Goal: Book appointment/travel/reservation: Book appointment/travel/reservation

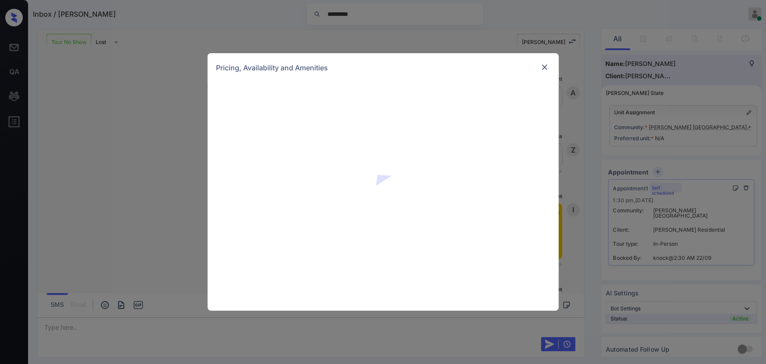
scroll to position [1608, 0]
click at [545, 65] on img at bounding box center [545, 67] width 9 height 9
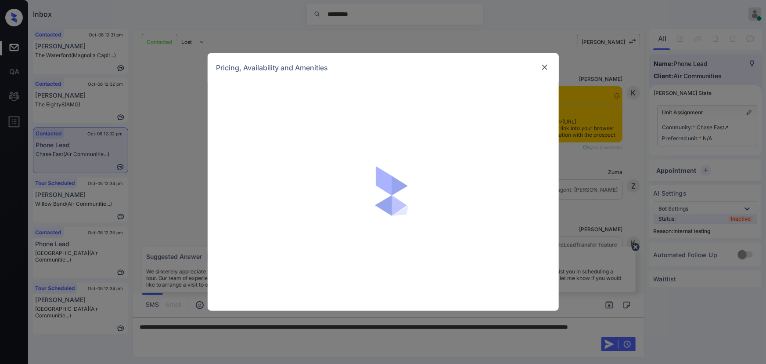
scroll to position [552, 0]
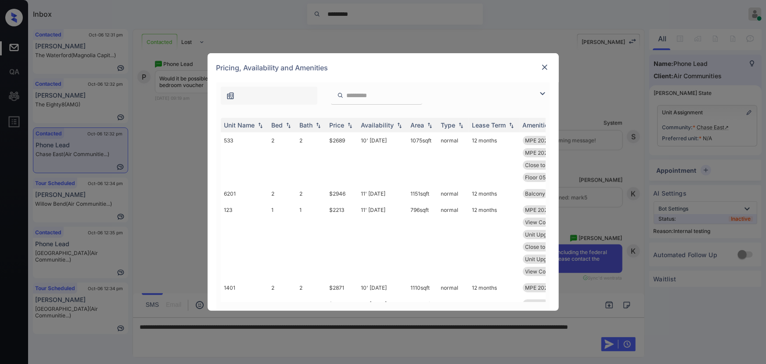
click at [543, 91] on img at bounding box center [543, 93] width 11 height 11
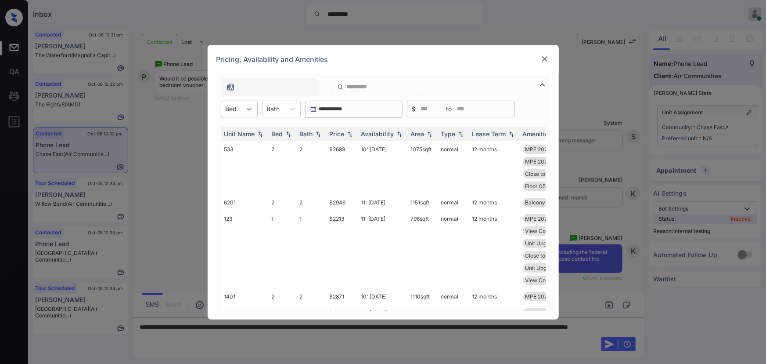
click at [245, 109] on icon at bounding box center [249, 109] width 9 height 9
click at [231, 145] on div "1" at bounding box center [239, 146] width 37 height 16
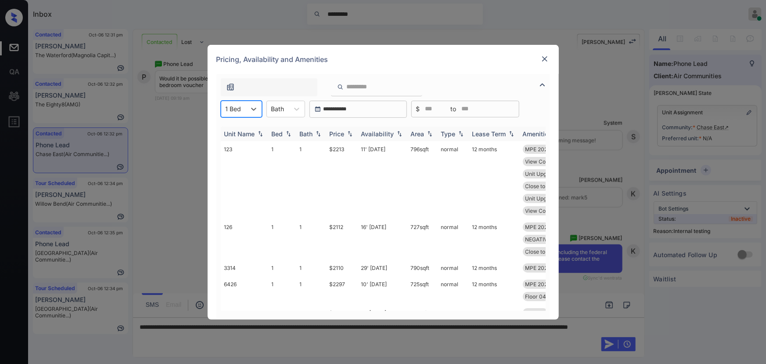
click at [347, 134] on img at bounding box center [350, 133] width 9 height 6
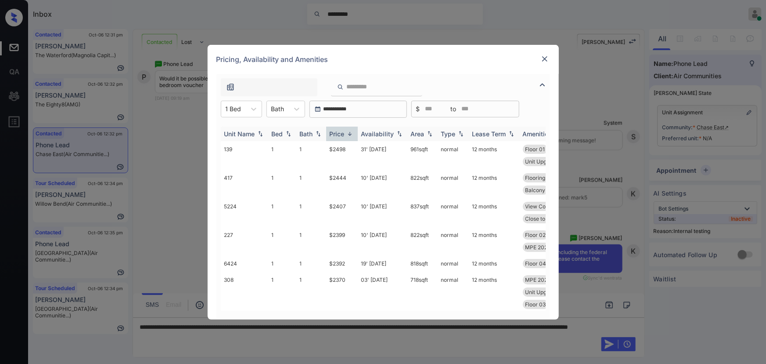
click at [347, 134] on img at bounding box center [350, 133] width 9 height 7
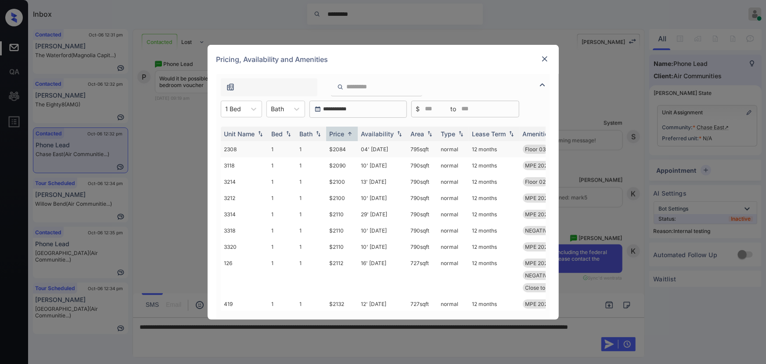
click at [448, 148] on td "normal" at bounding box center [453, 149] width 31 height 16
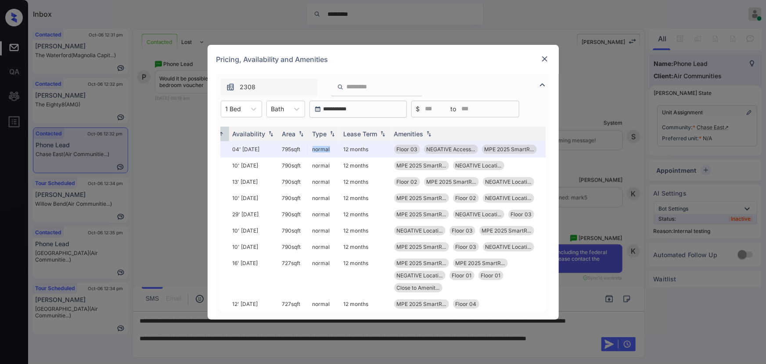
scroll to position [0, 130]
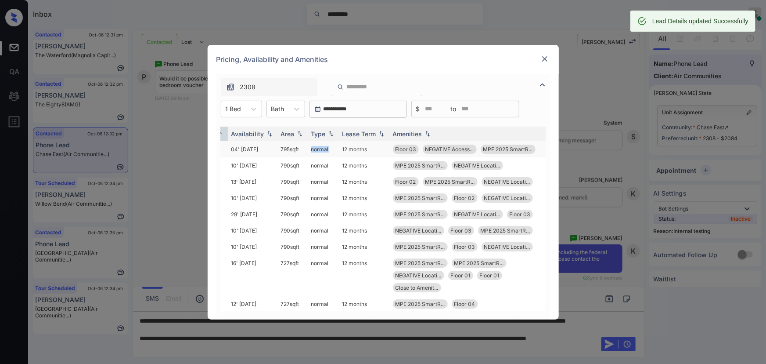
copy td "95 sqft"
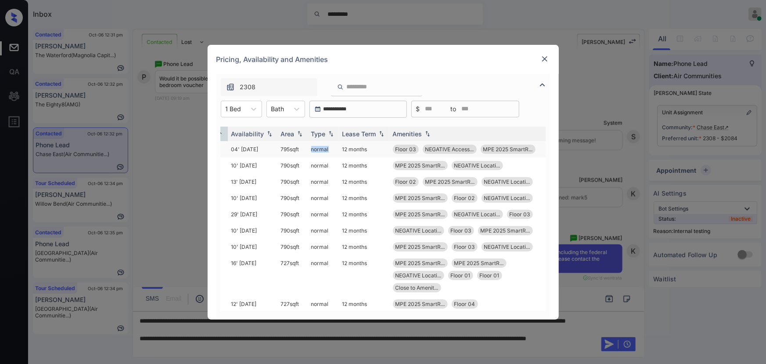
drag, startPoint x: 303, startPoint y: 146, endPoint x: 288, endPoint y: 150, distance: 14.9
click at [279, 147] on td "795 sqft" at bounding box center [293, 149] width 30 height 16
click at [542, 56] on img at bounding box center [545, 58] width 9 height 9
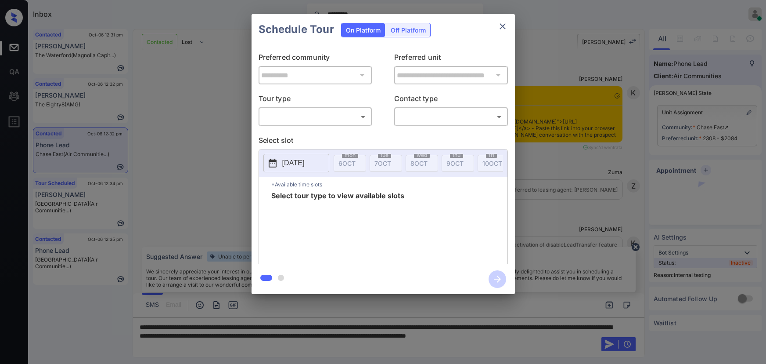
click at [296, 115] on body "Inbox ********* Kenneth Umali Online Set yourself offline Set yourself on break…" at bounding box center [383, 182] width 766 height 364
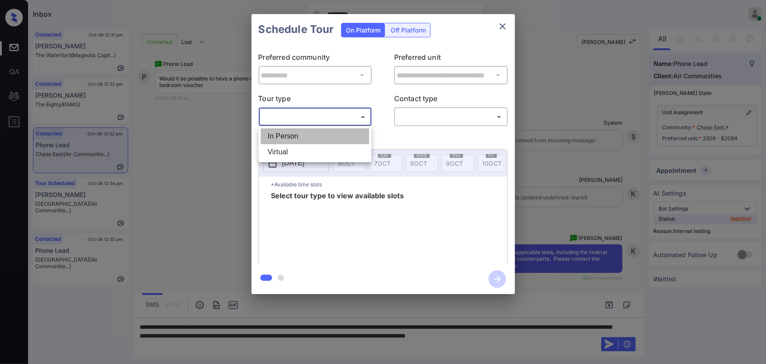
drag, startPoint x: 292, startPoint y: 130, endPoint x: 392, endPoint y: 126, distance: 100.2
click at [292, 131] on li "In Person" at bounding box center [315, 136] width 108 height 16
type input "********"
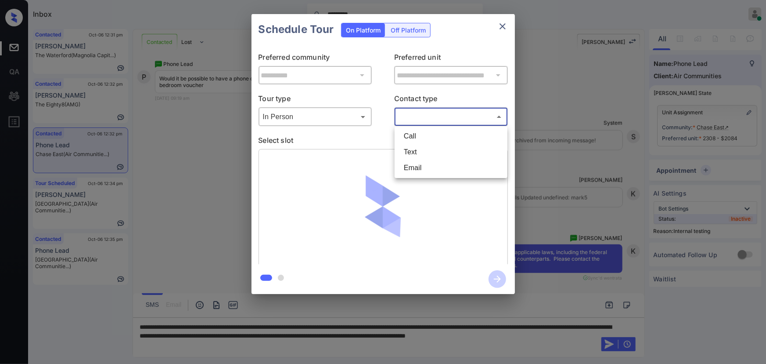
drag, startPoint x: 427, startPoint y: 116, endPoint x: 426, endPoint y: 136, distance: 20.2
click at [427, 116] on body "Inbox ********* Kenneth Umali Online Set yourself offline Set yourself on break…" at bounding box center [383, 182] width 766 height 364
click at [424, 142] on li "Call" at bounding box center [451, 136] width 108 height 16
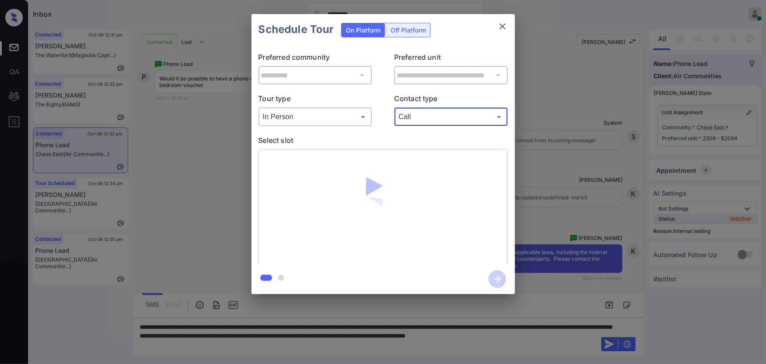
click at [430, 114] on body "Inbox ********* Kenneth Umali Online Set yourself offline Set yourself on break…" at bounding box center [383, 182] width 766 height 364
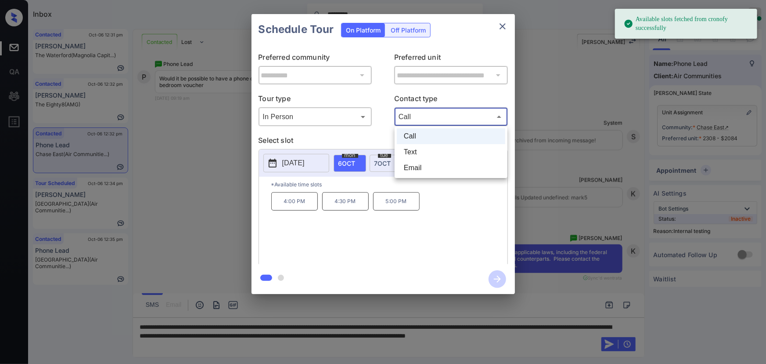
click at [430, 154] on li "Text" at bounding box center [451, 152] width 108 height 16
type input "****"
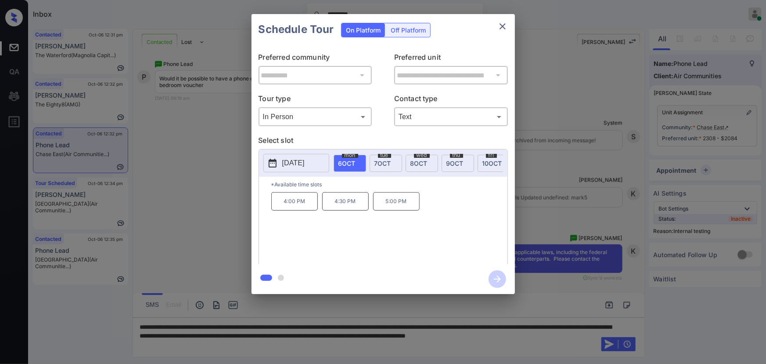
click at [379, 163] on span "7 OCT" at bounding box center [383, 162] width 17 height 7
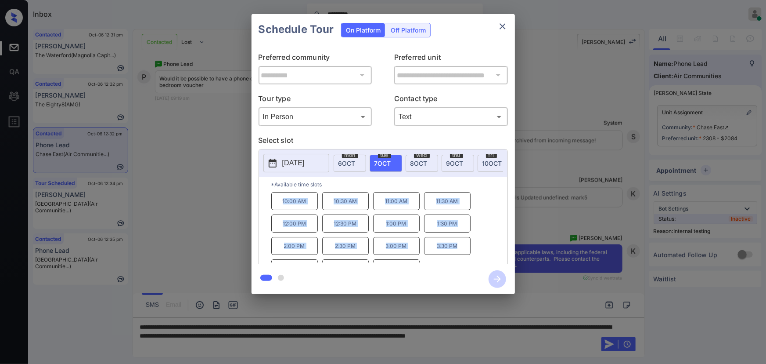
drag, startPoint x: 457, startPoint y: 250, endPoint x: 275, endPoint y: 221, distance: 184.0
click at [278, 201] on div "10:00 AM 10:30 AM 11:00 AM 11:30 AM 12:00 PM 12:30 PM 1:00 PM 1:30 PM 2:00 PM 2…" at bounding box center [389, 227] width 236 height 70
copy div "10:00 AM 10:30 AM 11:00 AM 11:30 AM 12:00 PM 12:30 PM 1:00 PM 1:30 PM 2:00 PM 2…"
click at [205, 341] on div at bounding box center [383, 182] width 766 height 364
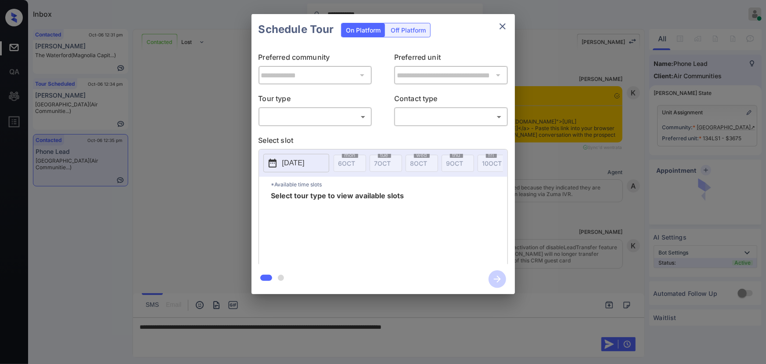
click at [323, 123] on body "**********" at bounding box center [383, 182] width 766 height 364
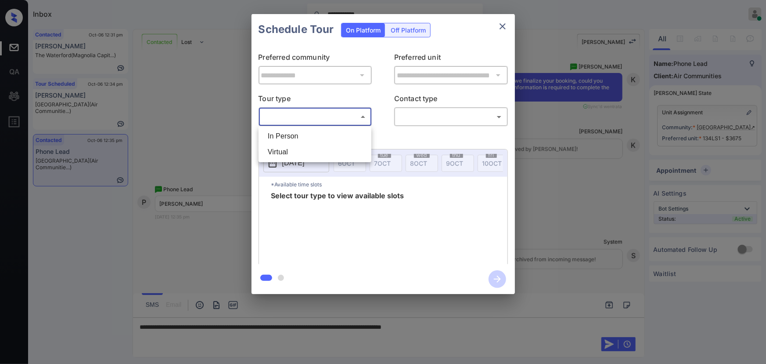
drag, startPoint x: 305, startPoint y: 141, endPoint x: 310, endPoint y: 140, distance: 5.1
click at [306, 141] on li "In Person" at bounding box center [315, 136] width 108 height 16
type input "********"
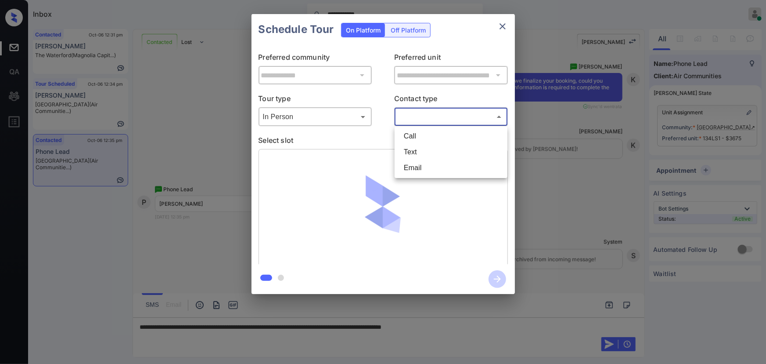
click at [415, 123] on body "**********" at bounding box center [383, 182] width 766 height 364
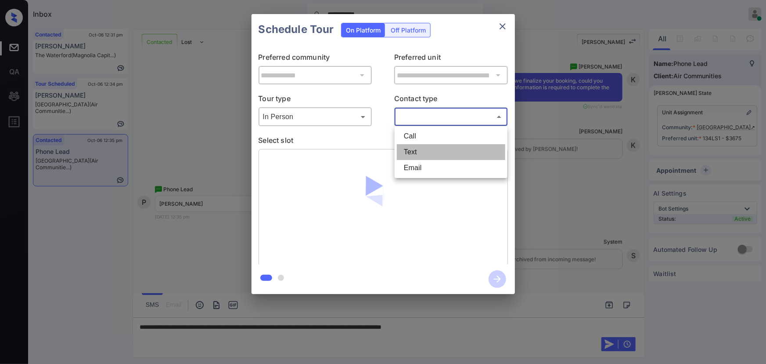
click at [408, 149] on li "Text" at bounding box center [451, 152] width 108 height 16
type input "****"
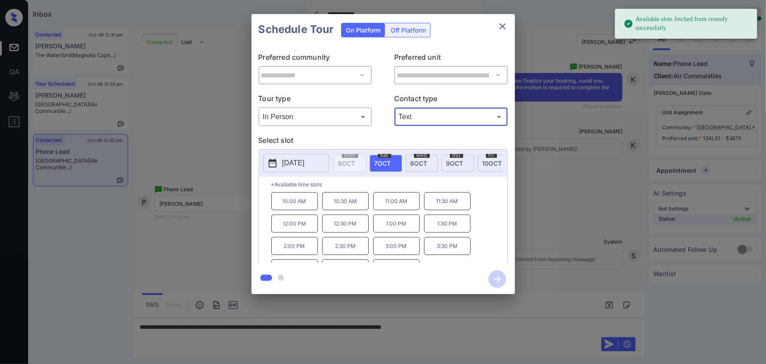
click at [304, 160] on p "[DATE]" at bounding box center [293, 163] width 22 height 11
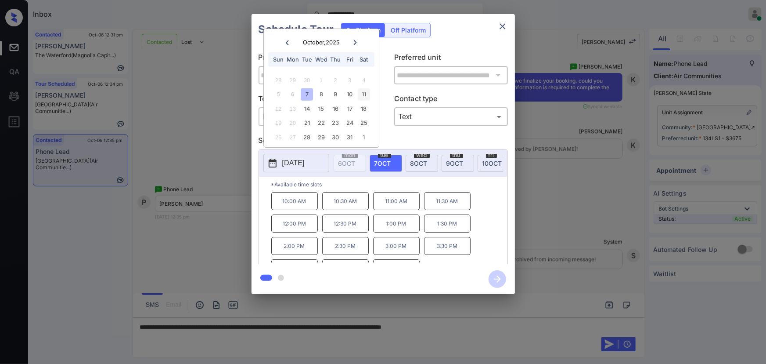
click at [365, 91] on div "11" at bounding box center [364, 94] width 12 height 12
click at [297, 204] on p "10:00 AM" at bounding box center [294, 201] width 47 height 18
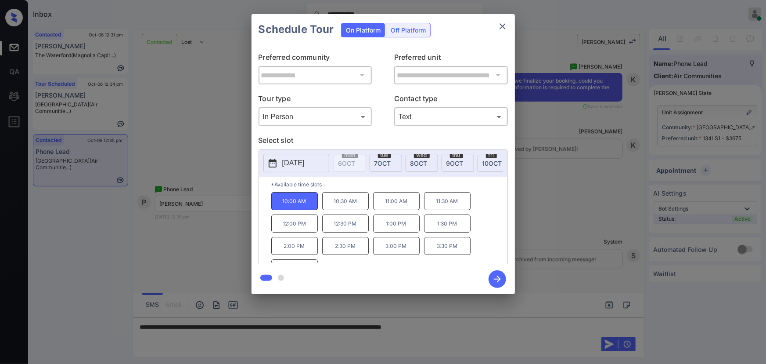
click at [552, 307] on div "**********" at bounding box center [383, 154] width 766 height 308
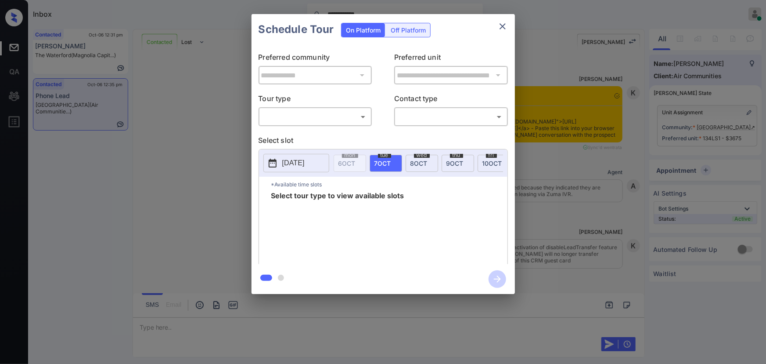
scroll to position [1519, 0]
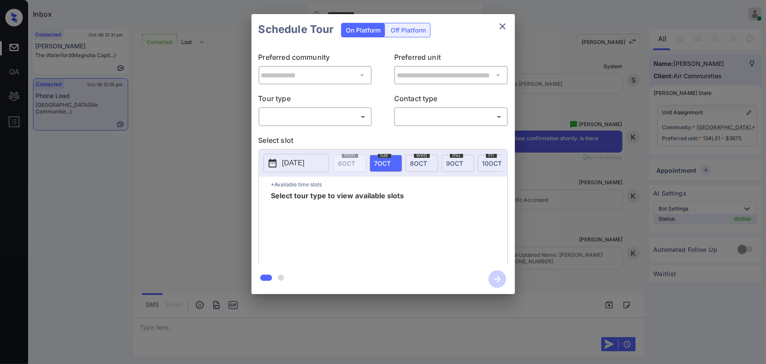
click at [314, 118] on body "**********" at bounding box center [383, 182] width 766 height 364
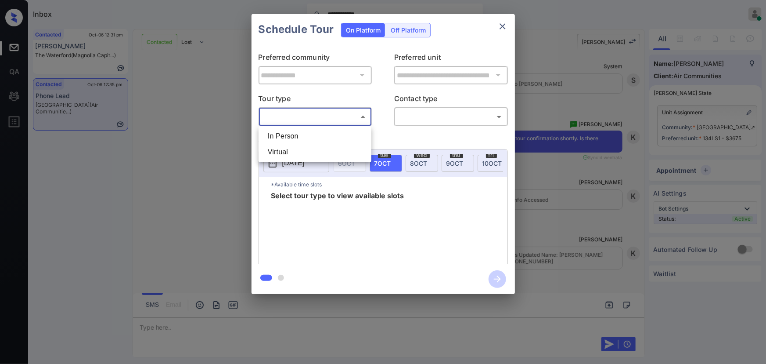
click at [297, 133] on li "In Person" at bounding box center [315, 136] width 108 height 16
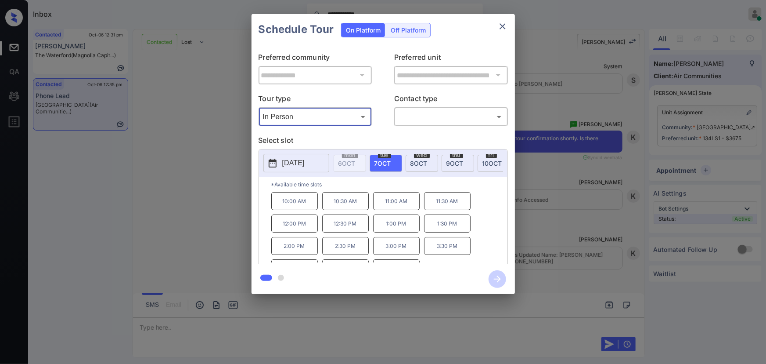
type input "********"
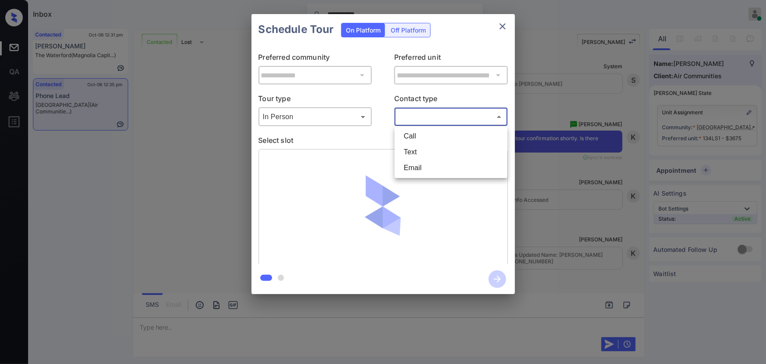
click at [439, 114] on body "**********" at bounding box center [383, 182] width 766 height 364
click at [412, 148] on li "Text" at bounding box center [451, 152] width 108 height 16
type input "****"
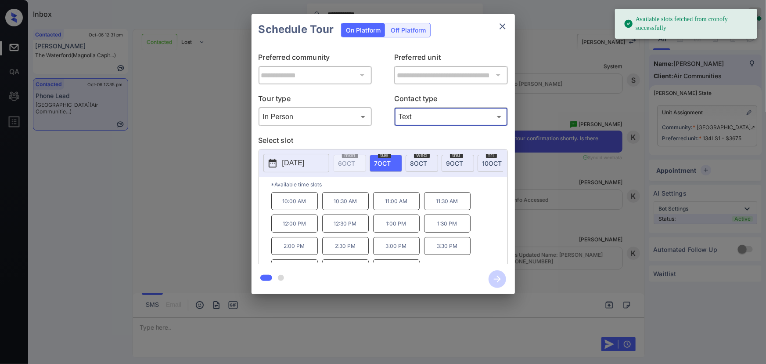
click at [296, 162] on p "2025-10-07" at bounding box center [293, 163] width 22 height 11
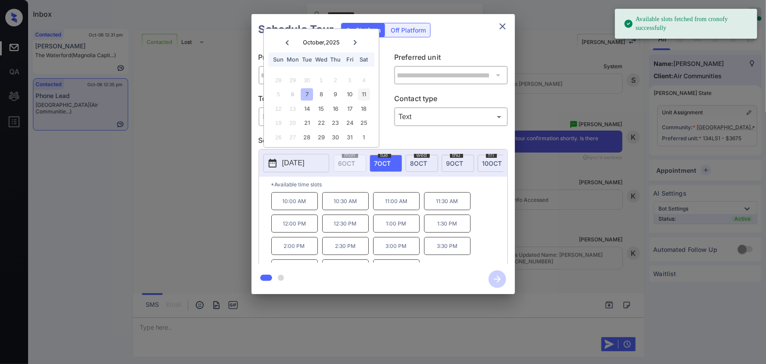
click at [365, 94] on div "11" at bounding box center [364, 94] width 12 height 12
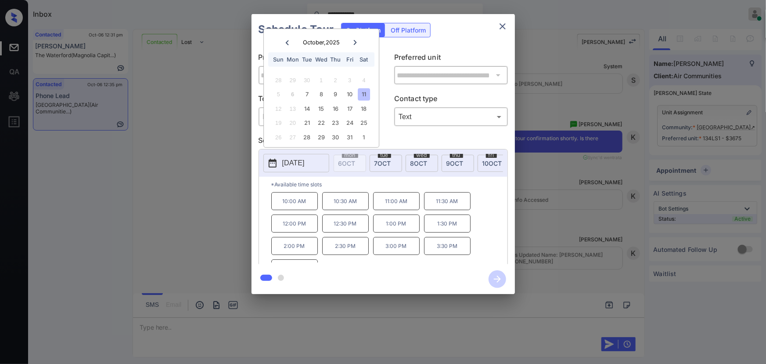
click at [305, 204] on p "10:00 AM" at bounding box center [294, 201] width 47 height 18
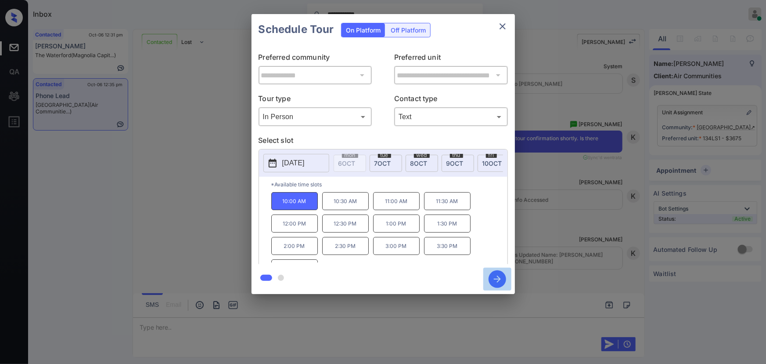
click at [494, 280] on icon "button" at bounding box center [498, 279] width 18 height 18
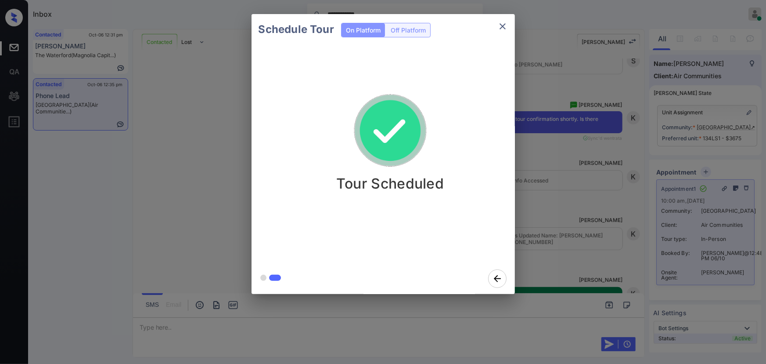
click at [502, 28] on icon "close" at bounding box center [503, 26] width 11 height 11
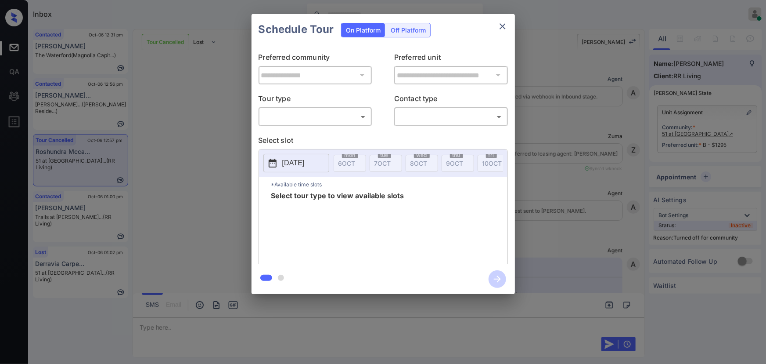
scroll to position [7401, 0]
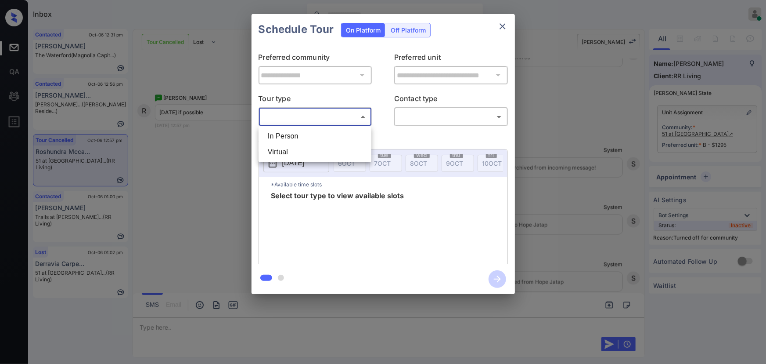
click at [300, 118] on body "Inbox [PERSON_NAME] Online Set yourself offline Set yourself on break Profile S…" at bounding box center [383, 182] width 766 height 364
drag, startPoint x: 297, startPoint y: 131, endPoint x: 415, endPoint y: 110, distance: 120.4
click at [297, 132] on li "In Person" at bounding box center [315, 136] width 108 height 16
type input "********"
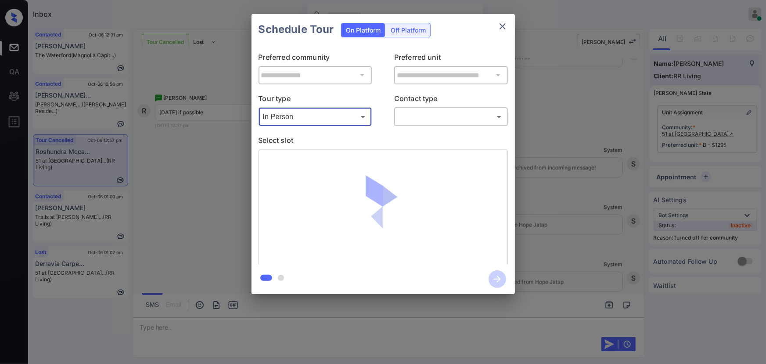
click at [446, 104] on p "Contact type" at bounding box center [451, 100] width 114 height 14
click at [449, 116] on body "Inbox [PERSON_NAME] Online Set yourself offline Set yourself on break Profile S…" at bounding box center [383, 182] width 766 height 364
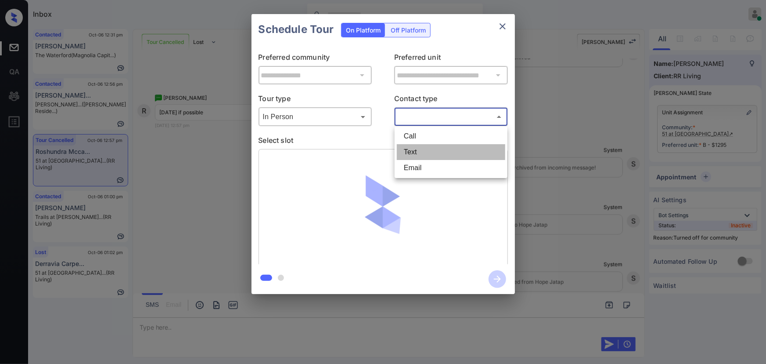
click at [418, 150] on li "Text" at bounding box center [451, 152] width 108 height 16
type input "****"
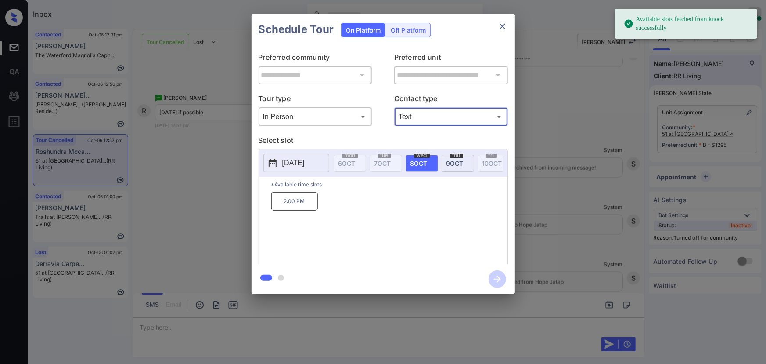
click at [417, 159] on span "8 OCT" at bounding box center [419, 162] width 17 height 7
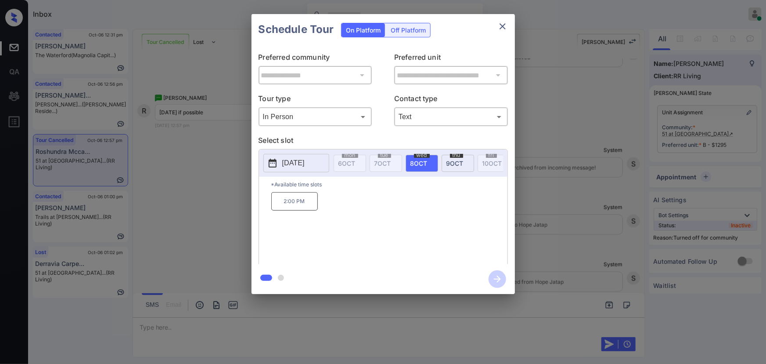
click at [461, 160] on span "9 OCT" at bounding box center [455, 162] width 17 height 7
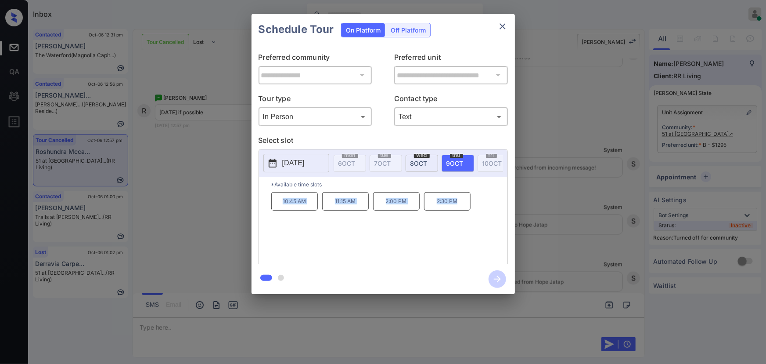
copy div "10:45 AM 11:15 AM 2:00 PM 2:30 PM"
drag, startPoint x: 439, startPoint y: 202, endPoint x: 277, endPoint y: 202, distance: 162.1
click at [277, 202] on div "10:45 AM 11:15 AM 2:00 PM 2:30 PM" at bounding box center [389, 227] width 236 height 70
click at [249, 321] on div at bounding box center [383, 182] width 766 height 364
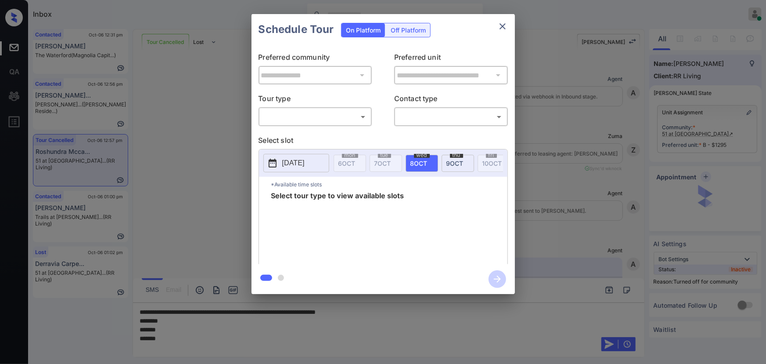
scroll to position [7401, 0]
click at [312, 120] on body "Inbox Kenneth Umali Online Set yourself offline Set yourself on break Profile S…" at bounding box center [383, 182] width 766 height 364
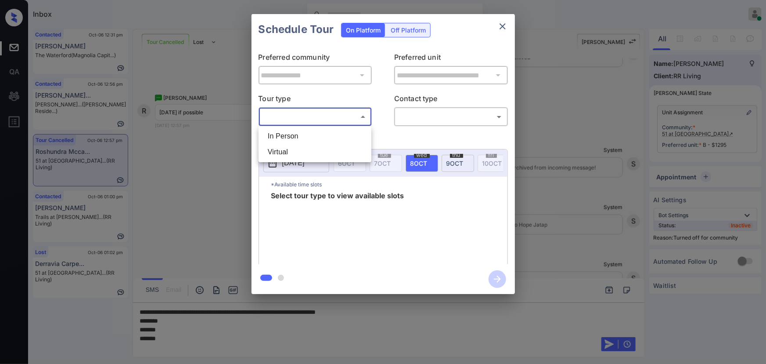
click at [307, 136] on li "In Person" at bounding box center [315, 136] width 108 height 16
type input "********"
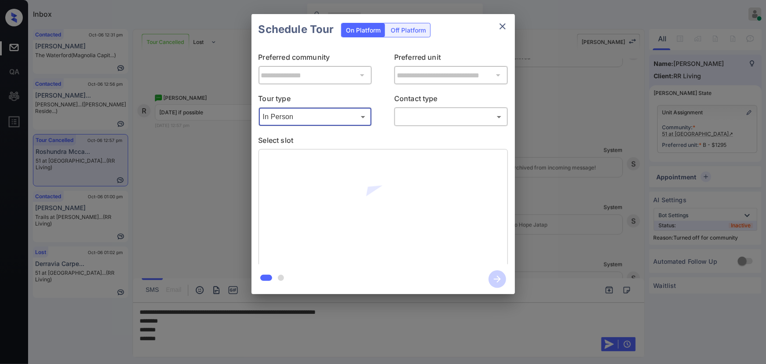
click at [426, 110] on body "Inbox Kenneth Umali Online Set yourself offline Set yourself on break Profile S…" at bounding box center [383, 182] width 766 height 364
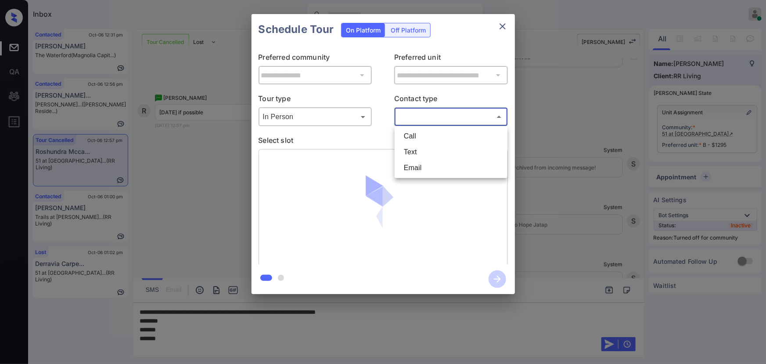
click at [415, 149] on li "Text" at bounding box center [451, 152] width 108 height 16
type input "****"
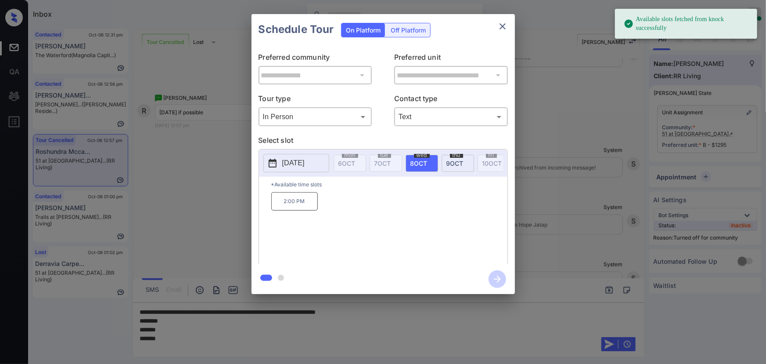
click at [449, 159] on span "9 OCT" at bounding box center [455, 162] width 17 height 7
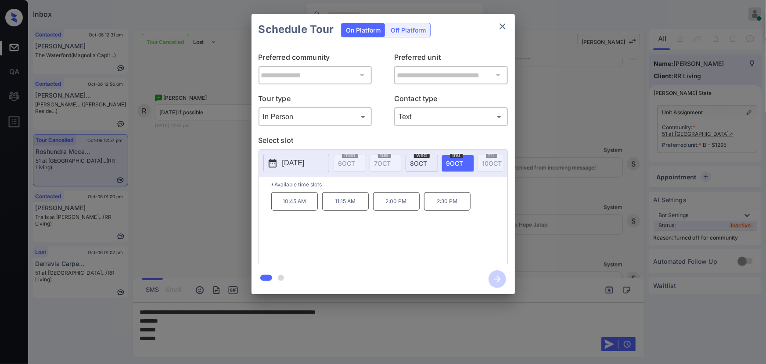
click at [468, 329] on div at bounding box center [383, 182] width 766 height 364
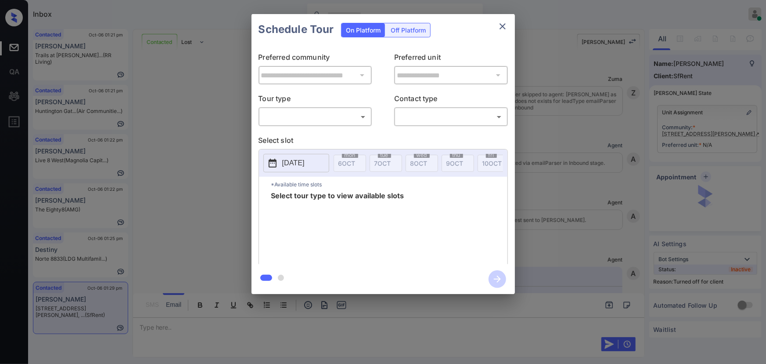
scroll to position [3303, 0]
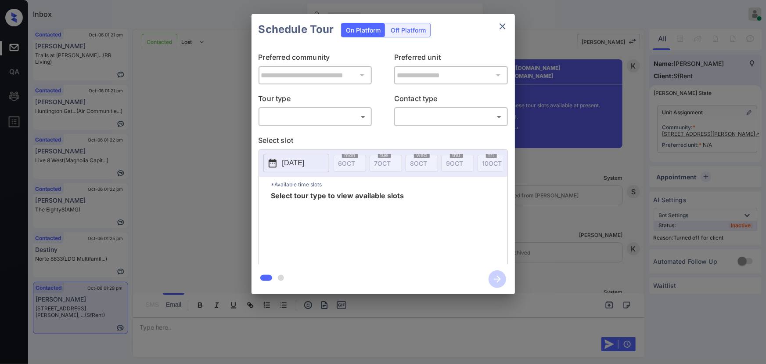
click at [751, 113] on div "**********" at bounding box center [383, 154] width 766 height 308
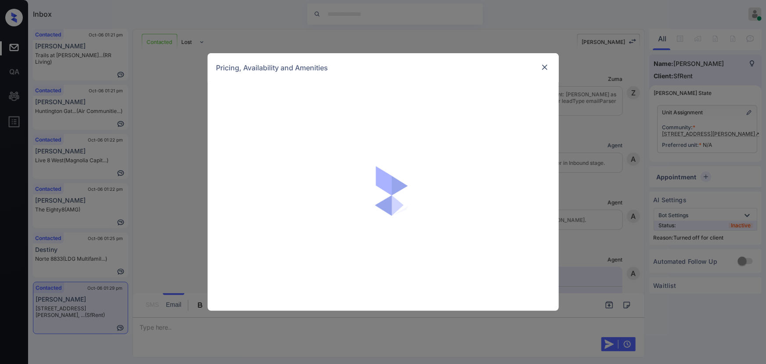
scroll to position [3303, 0]
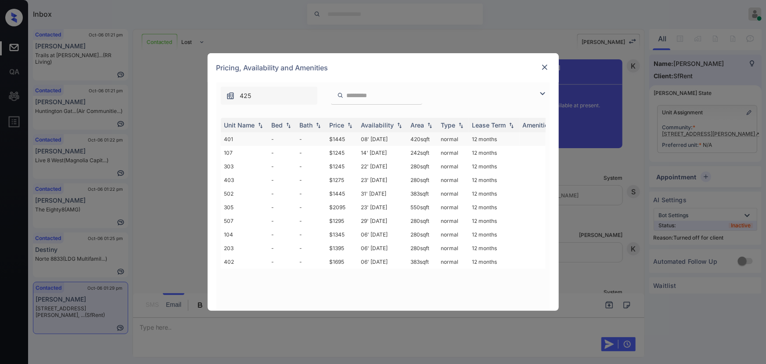
click at [336, 134] on td "$1445" at bounding box center [342, 139] width 32 height 14
click at [337, 134] on td "$1445" at bounding box center [342, 139] width 32 height 14
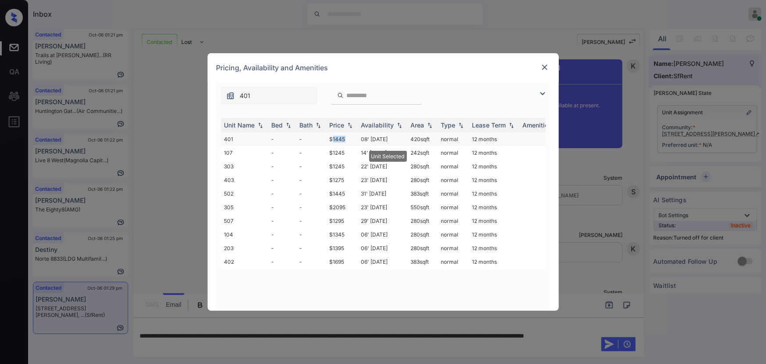
click at [338, 134] on td "$1445" at bounding box center [342, 139] width 32 height 14
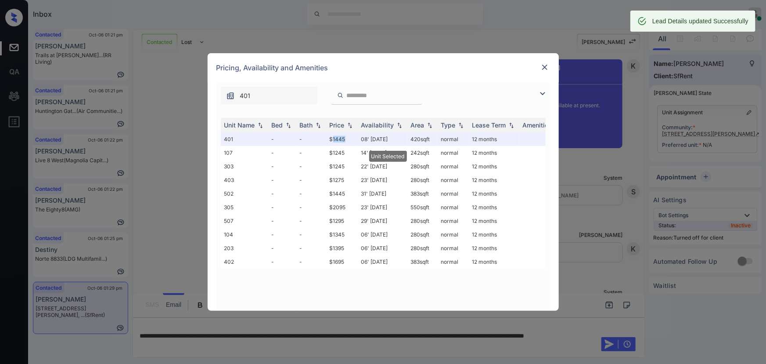
click at [546, 66] on img at bounding box center [545, 67] width 9 height 9
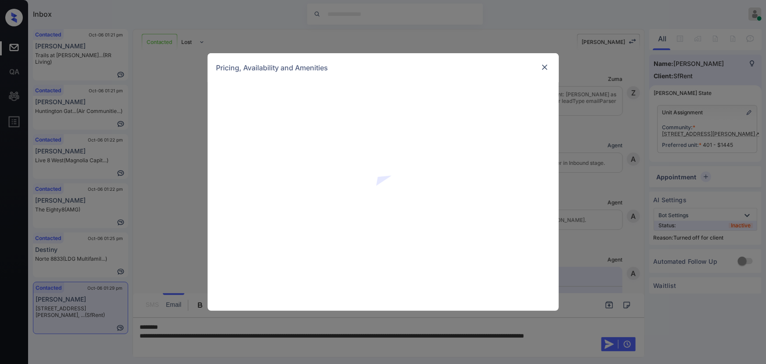
scroll to position [3345, 0]
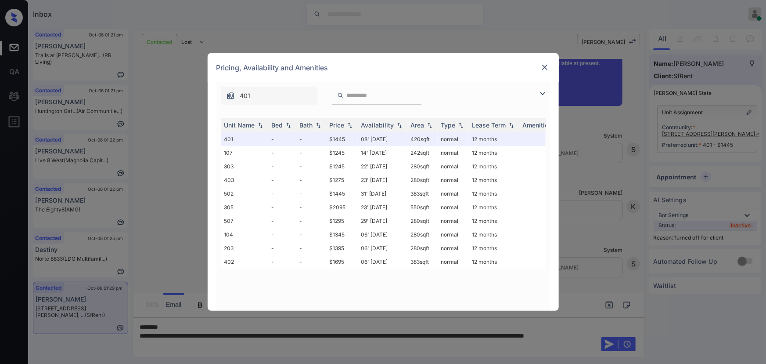
click at [542, 67] on img at bounding box center [545, 67] width 9 height 9
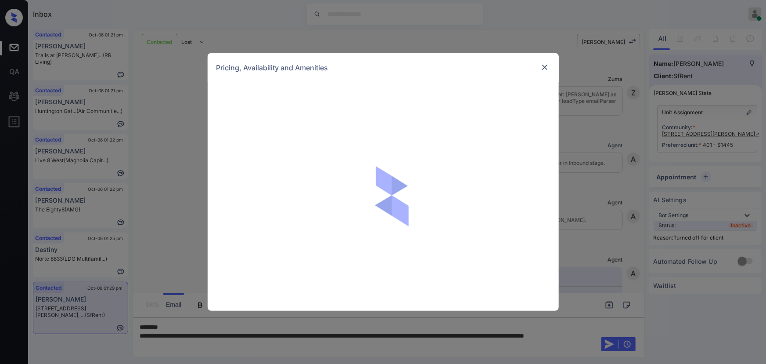
scroll to position [3345, 0]
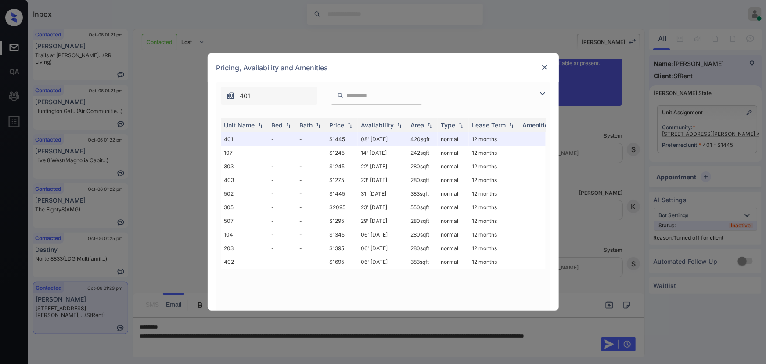
click at [545, 66] on img at bounding box center [545, 67] width 9 height 9
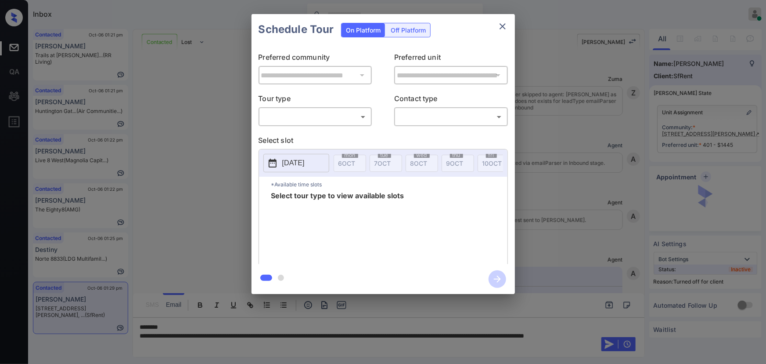
scroll to position [3345, 0]
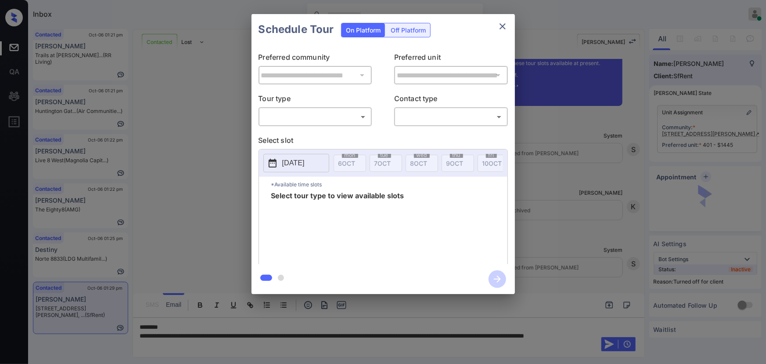
click at [306, 119] on body "Inbox [PERSON_NAME] Online Set yourself offline Set yourself on break Profile S…" at bounding box center [383, 182] width 766 height 364
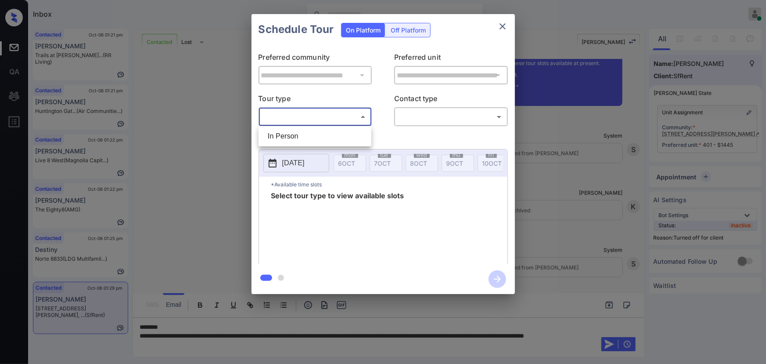
drag, startPoint x: 300, startPoint y: 131, endPoint x: 326, endPoint y: 130, distance: 26.4
click at [300, 131] on li "In Person" at bounding box center [315, 136] width 108 height 16
type input "********"
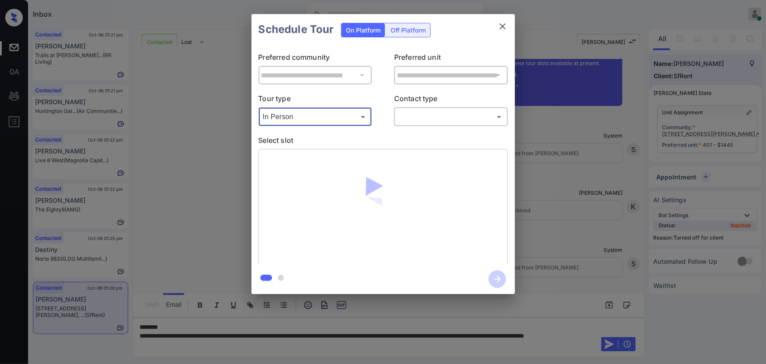
click at [419, 113] on body "Inbox [PERSON_NAME] Online Set yourself offline Set yourself on break Profile S…" at bounding box center [383, 182] width 766 height 364
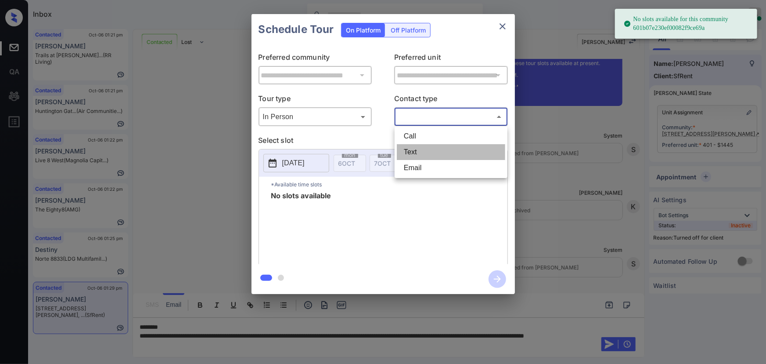
click at [415, 149] on li "Text" at bounding box center [451, 152] width 108 height 16
type input "****"
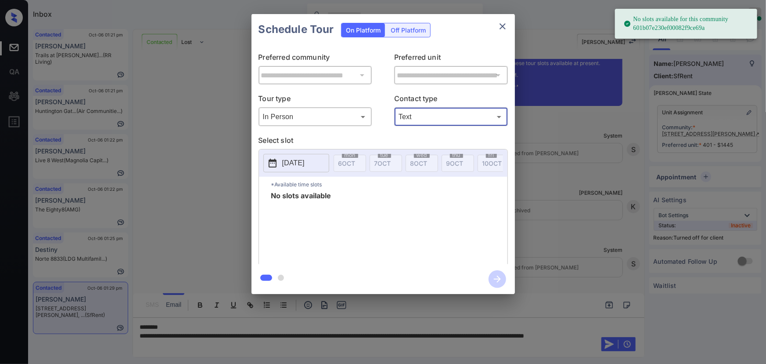
click at [297, 166] on p "[DATE]" at bounding box center [293, 163] width 22 height 11
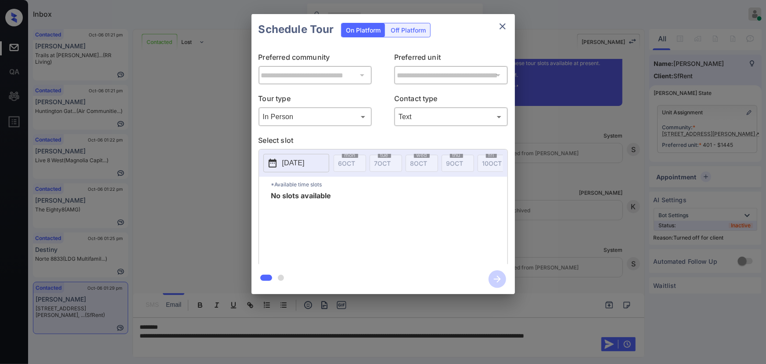
drag, startPoint x: 508, startPoint y: 18, endPoint x: 505, endPoint y: 25, distance: 8.1
click at [509, 18] on div "Schedule Tour On Platform Off Platform" at bounding box center [384, 29] width 264 height 31
click at [505, 25] on icon "close" at bounding box center [503, 26] width 11 height 11
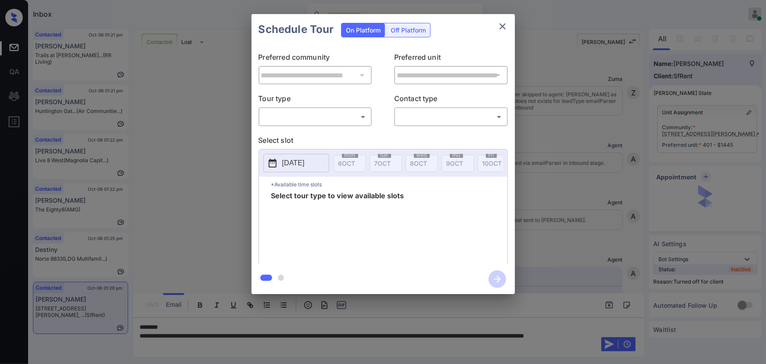
scroll to position [3345, 0]
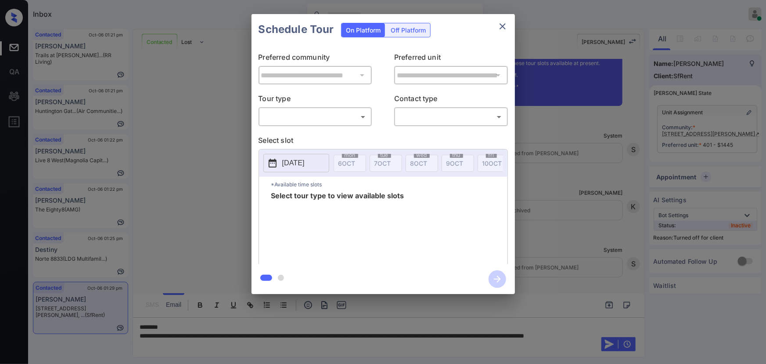
drag, startPoint x: 408, startPoint y: 32, endPoint x: 404, endPoint y: 40, distance: 7.9
click at [408, 33] on div "Off Platform" at bounding box center [408, 30] width 44 height 14
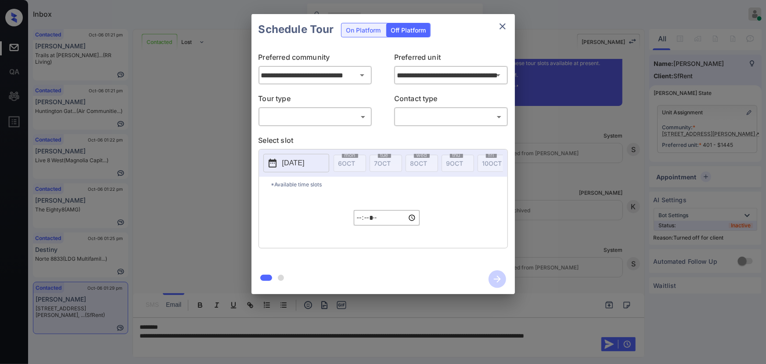
click at [307, 117] on body "Inbox Kenneth Umali Online Set yourself offline Set yourself on break Profile S…" at bounding box center [383, 182] width 766 height 364
click at [299, 132] on li "In Person" at bounding box center [315, 136] width 108 height 16
type input "********"
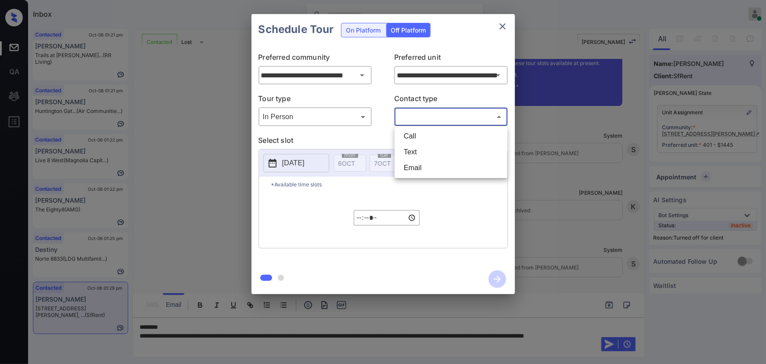
click at [420, 119] on body "Inbox Kenneth Umali Online Set yourself offline Set yourself on break Profile S…" at bounding box center [383, 182] width 766 height 364
click at [412, 153] on li "Text" at bounding box center [451, 152] width 108 height 16
type input "****"
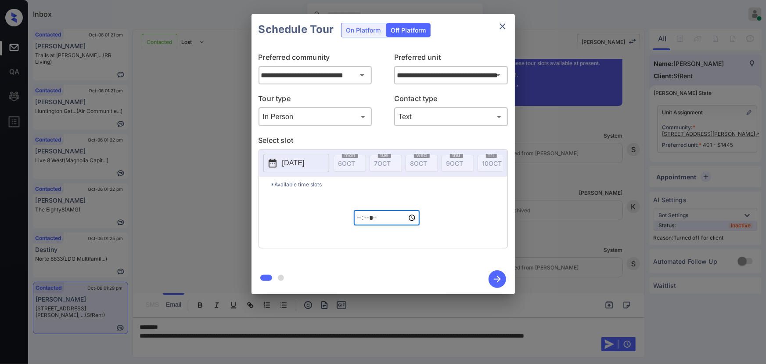
click at [360, 224] on input "*****" at bounding box center [387, 217] width 66 height 15
click at [303, 164] on p "2025-10-06" at bounding box center [293, 163] width 22 height 11
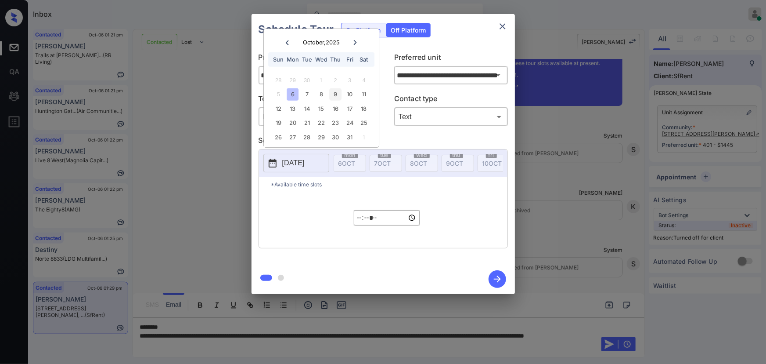
click at [336, 94] on div "9" at bounding box center [336, 94] width 12 height 12
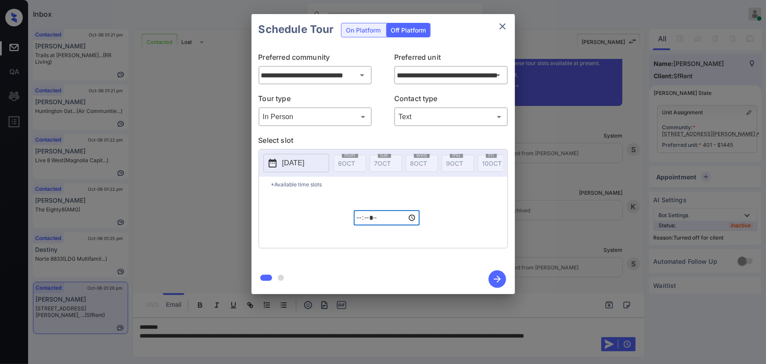
drag, startPoint x: 390, startPoint y: 220, endPoint x: 378, endPoint y: 220, distance: 11.4
click at [378, 220] on input "*****" at bounding box center [387, 217] width 66 height 15
click at [382, 220] on input "*****" at bounding box center [387, 217] width 66 height 15
type input "*****"
click at [497, 277] on icon "button" at bounding box center [498, 279] width 18 height 18
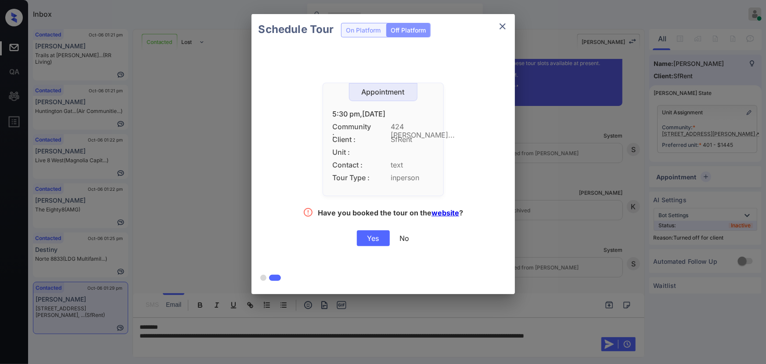
click at [372, 237] on div "Yes" at bounding box center [373, 238] width 33 height 16
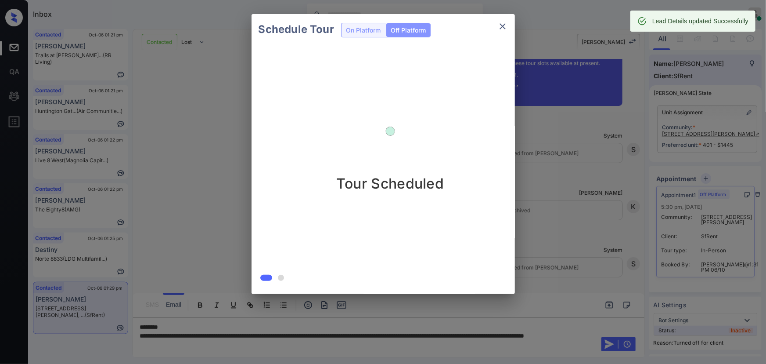
click at [503, 23] on icon "close" at bounding box center [503, 26] width 11 height 11
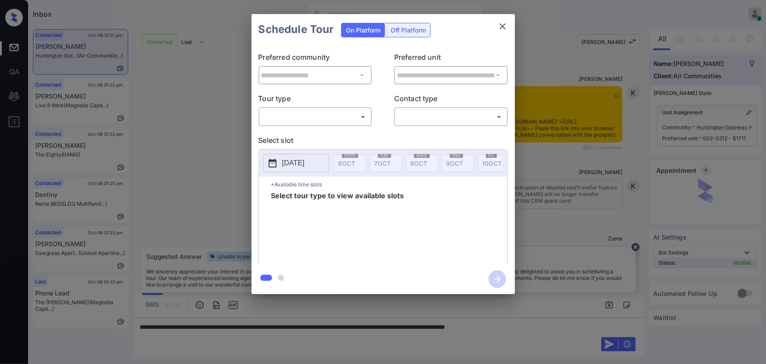
scroll to position [775, 0]
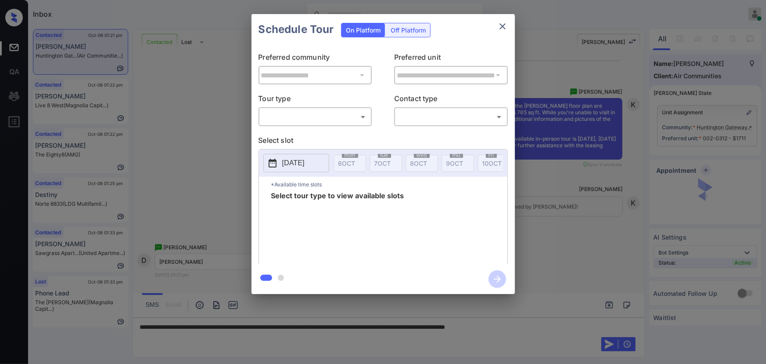
click at [309, 122] on body "Inbox [PERSON_NAME] Online Set yourself offline Set yourself on break Profile S…" at bounding box center [383, 182] width 766 height 364
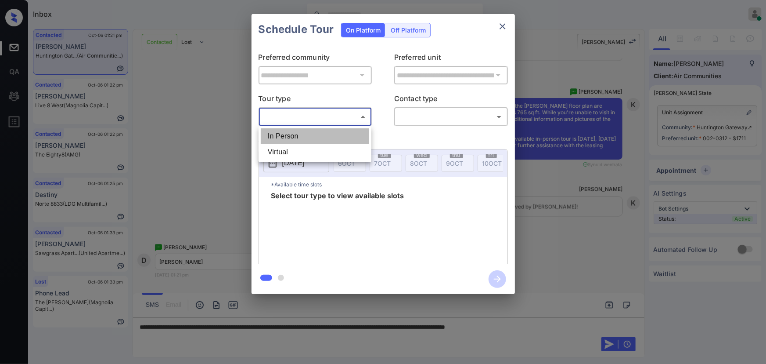
click at [304, 135] on li "In Person" at bounding box center [315, 136] width 108 height 16
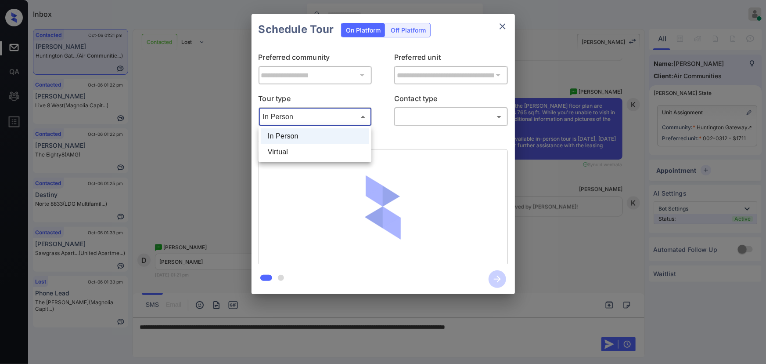
click at [333, 122] on body "Inbox [PERSON_NAME] Online Set yourself offline Set yourself on break Profile S…" at bounding box center [383, 182] width 766 height 364
click at [302, 148] on li "Virtual" at bounding box center [315, 152] width 108 height 16
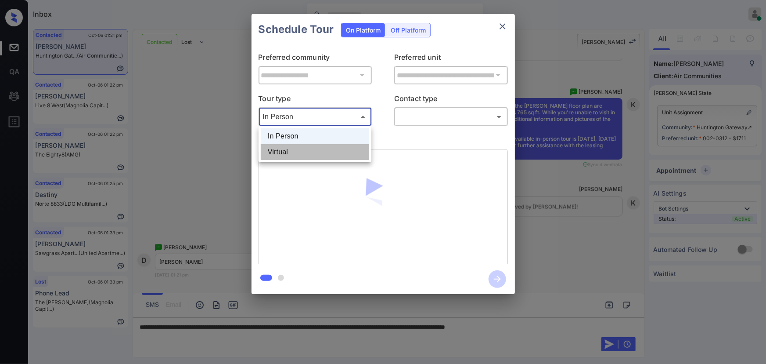
type input "*******"
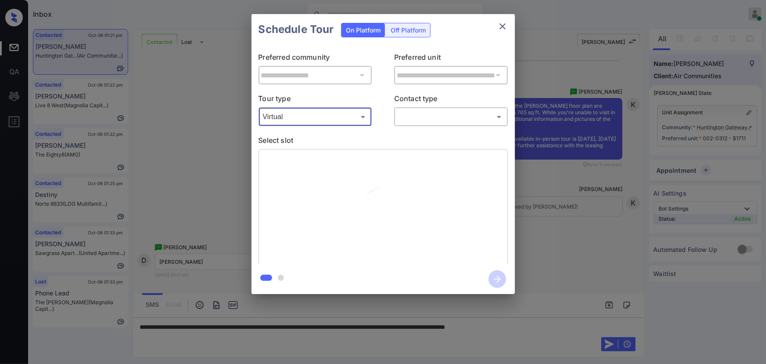
click at [438, 117] on body "Inbox [PERSON_NAME] Online Set yourself offline Set yourself on break Profile S…" at bounding box center [383, 182] width 766 height 364
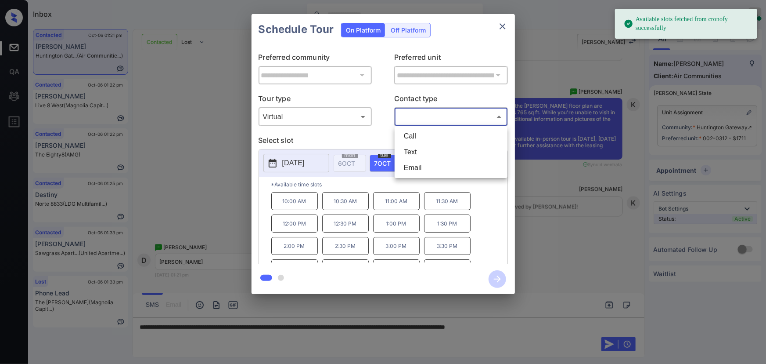
click at [427, 151] on li "Text" at bounding box center [451, 152] width 108 height 16
type input "****"
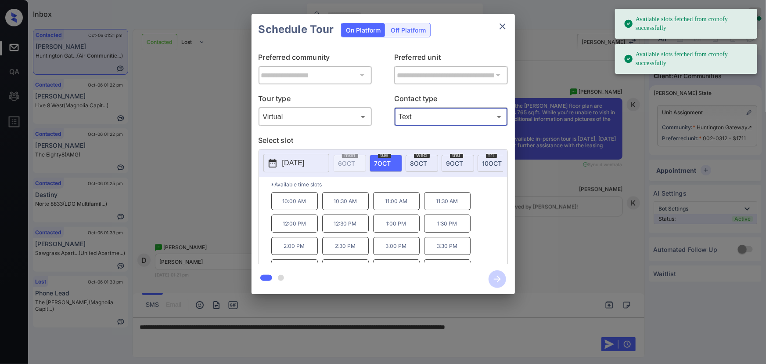
click at [291, 207] on p "10:00 AM" at bounding box center [294, 201] width 47 height 18
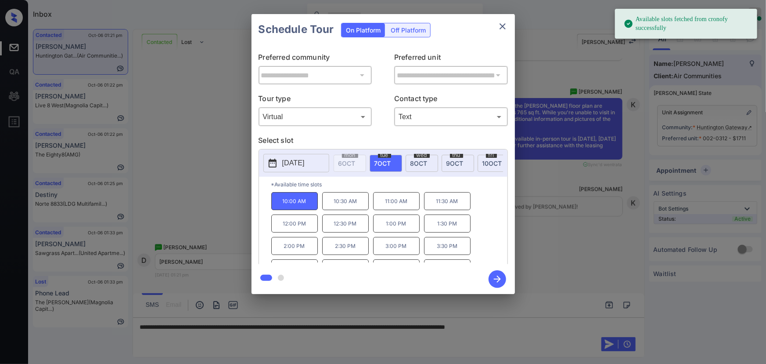
click at [563, 327] on div at bounding box center [383, 182] width 766 height 364
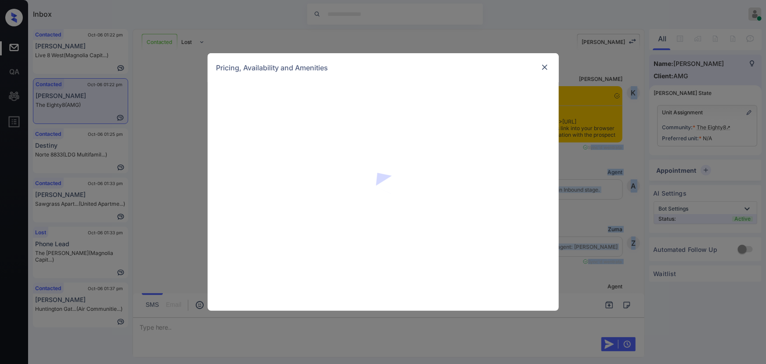
scroll to position [1146, 0]
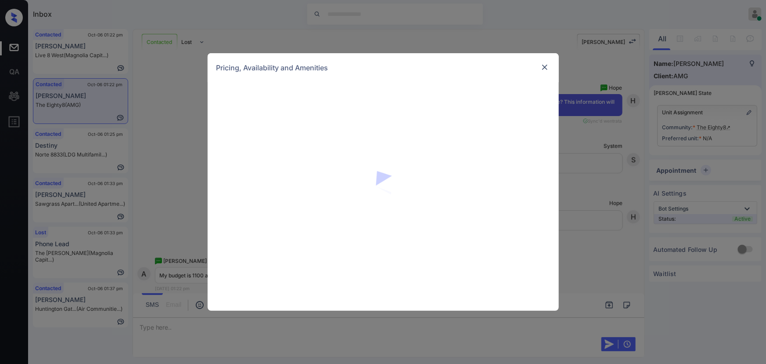
click at [547, 70] on img at bounding box center [545, 67] width 9 height 9
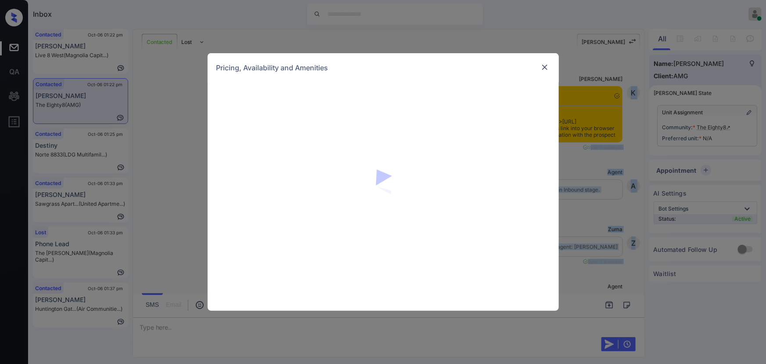
scroll to position [1253, 0]
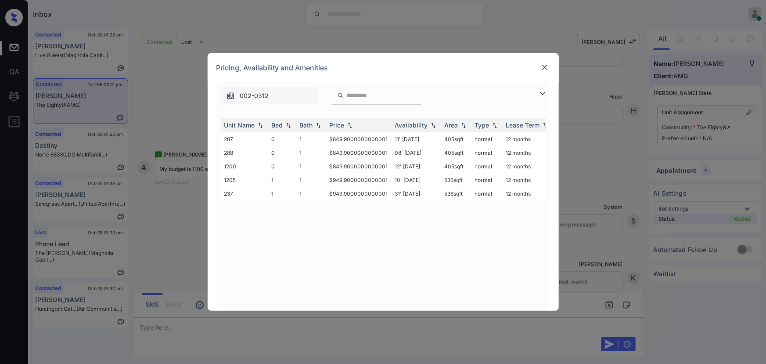
click at [542, 93] on img at bounding box center [543, 93] width 11 height 11
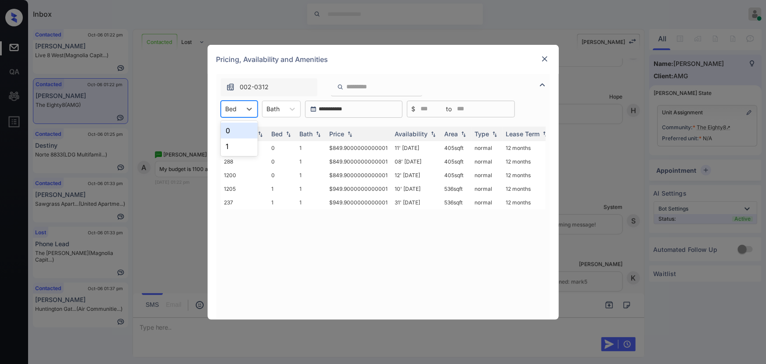
click at [238, 104] on div "Bed" at bounding box center [231, 108] width 20 height 13
click at [232, 144] on div "1" at bounding box center [239, 146] width 37 height 16
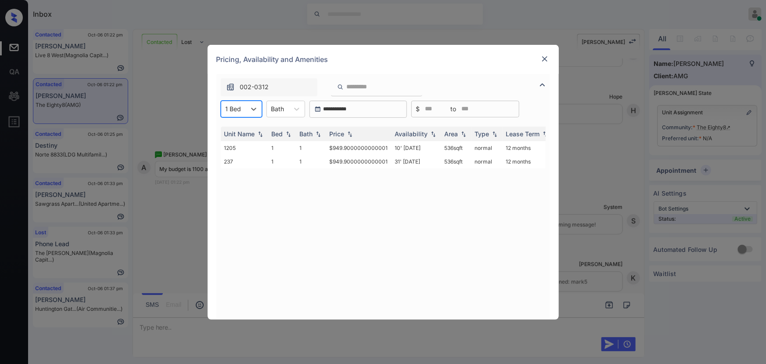
click at [292, 110] on icon at bounding box center [296, 109] width 9 height 9
click at [281, 129] on div "1" at bounding box center [286, 131] width 39 height 16
click at [347, 135] on img at bounding box center [350, 133] width 9 height 6
click at [348, 134] on img at bounding box center [350, 133] width 9 height 7
click at [545, 59] on img at bounding box center [545, 58] width 9 height 9
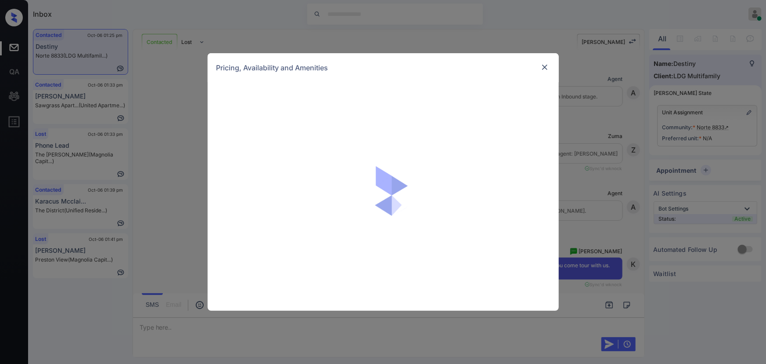
scroll to position [976, 0]
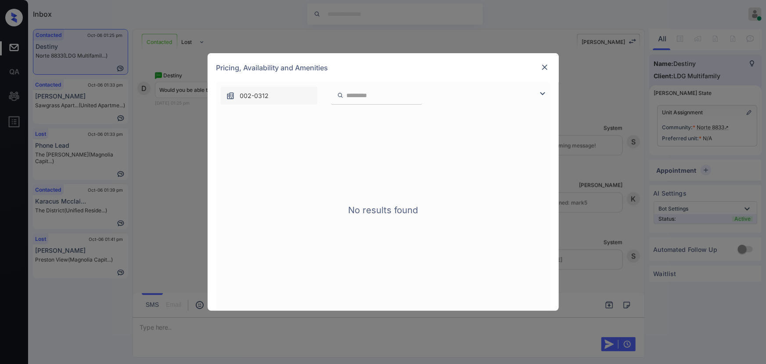
click at [540, 92] on img at bounding box center [543, 93] width 11 height 11
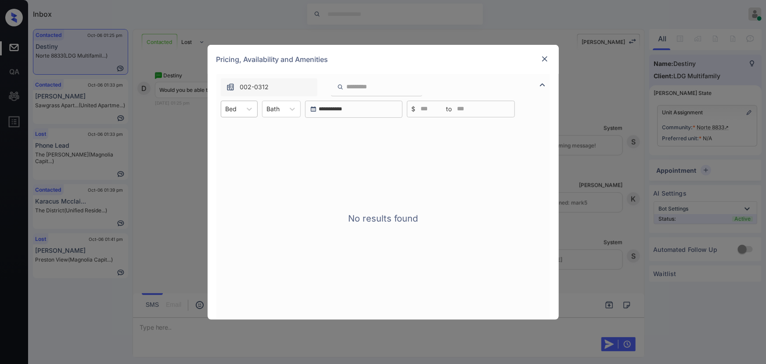
click at [240, 110] on div "Bed" at bounding box center [231, 108] width 20 height 13
click at [239, 149] on div "1" at bounding box center [239, 146] width 37 height 16
click at [300, 108] on icon at bounding box center [296, 109] width 9 height 9
click at [289, 134] on div "1" at bounding box center [286, 131] width 39 height 16
click at [544, 57] on img at bounding box center [545, 58] width 9 height 9
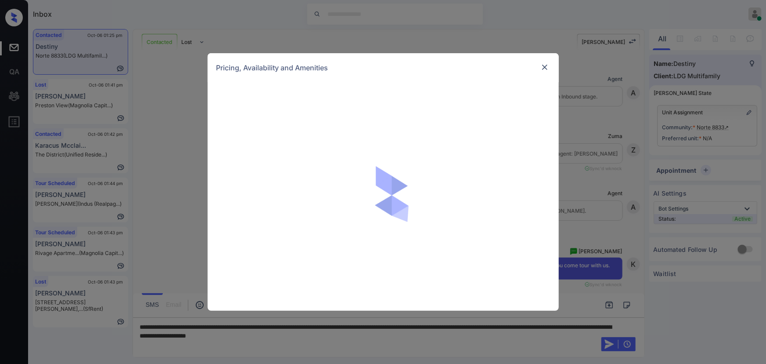
scroll to position [976, 0]
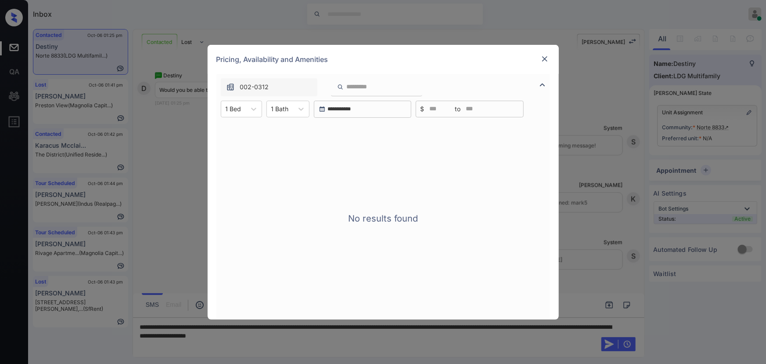
click at [544, 57] on img at bounding box center [545, 58] width 9 height 9
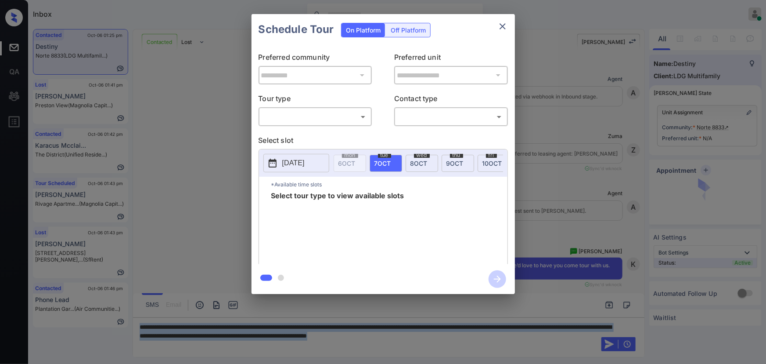
scroll to position [603, 0]
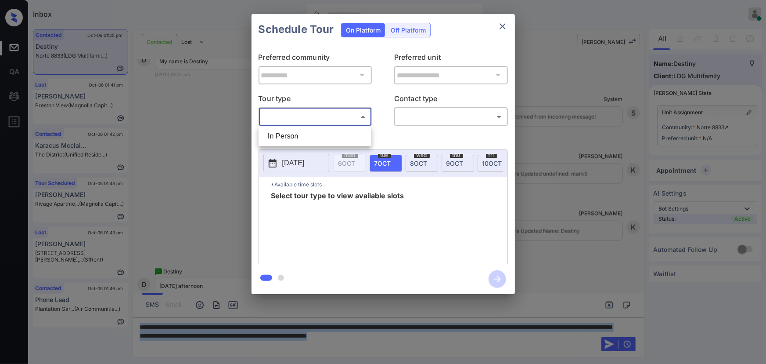
click at [321, 119] on body "Inbox Kenneth Umali Online Set yourself offline Set yourself on break Profile S…" at bounding box center [383, 182] width 766 height 364
drag, startPoint x: 318, startPoint y: 139, endPoint x: 421, endPoint y: 138, distance: 102.8
click at [321, 138] on li "In Person" at bounding box center [315, 136] width 108 height 16
type input "********"
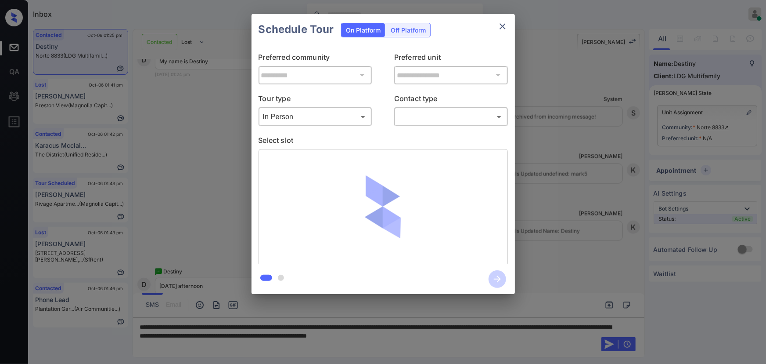
click at [442, 124] on div "​ ​" at bounding box center [451, 116] width 114 height 19
click at [425, 115] on body "Inbox Kenneth Umali Online Set yourself offline Set yourself on break Profile S…" at bounding box center [383, 182] width 766 height 364
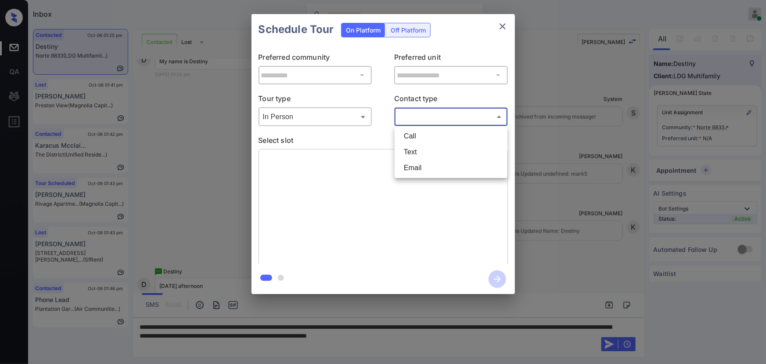
click at [418, 151] on li "Text" at bounding box center [451, 152] width 108 height 16
type input "****"
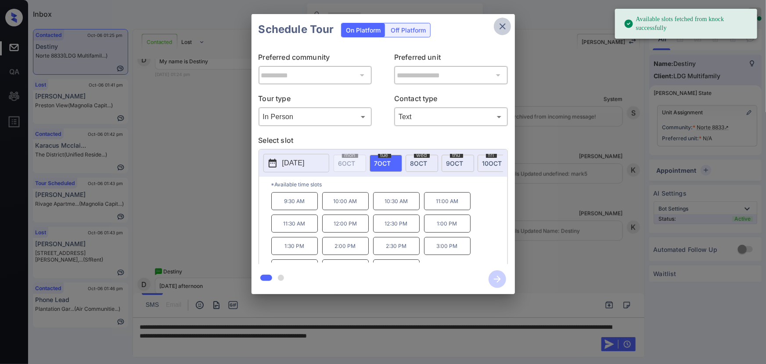
click at [501, 26] on icon "close" at bounding box center [503, 26] width 11 height 11
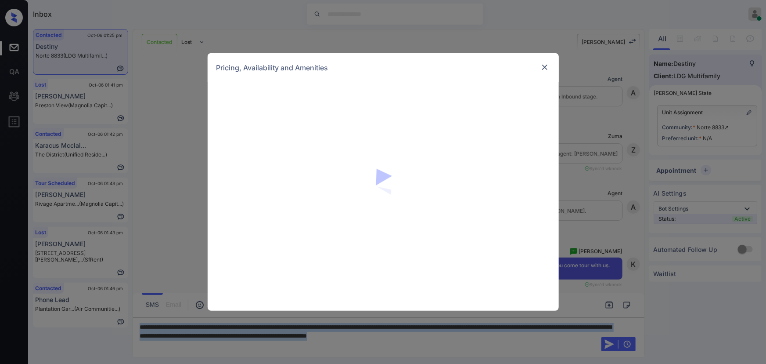
scroll to position [603, 0]
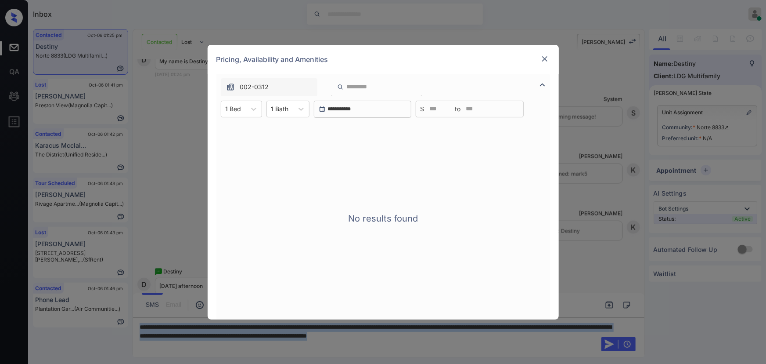
click at [545, 61] on img at bounding box center [545, 58] width 9 height 9
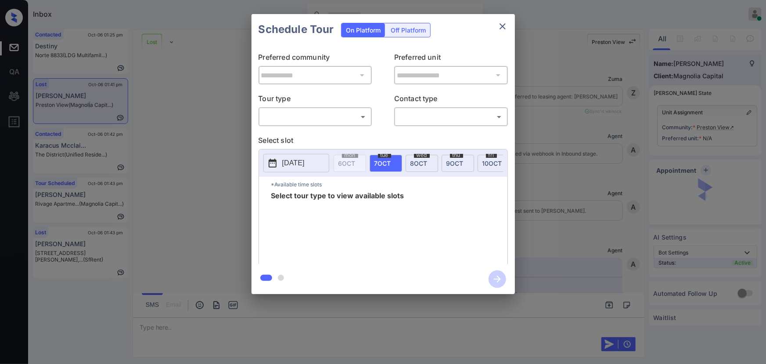
scroll to position [1199, 0]
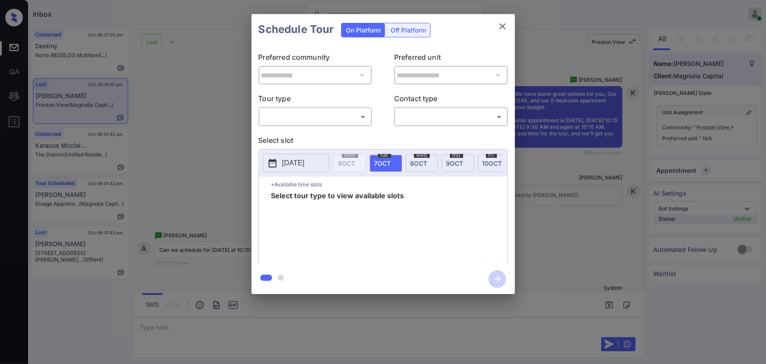
click at [311, 117] on body "Inbox Kenneth Umali Online Set yourself offline Set yourself on break Profile S…" at bounding box center [383, 182] width 766 height 364
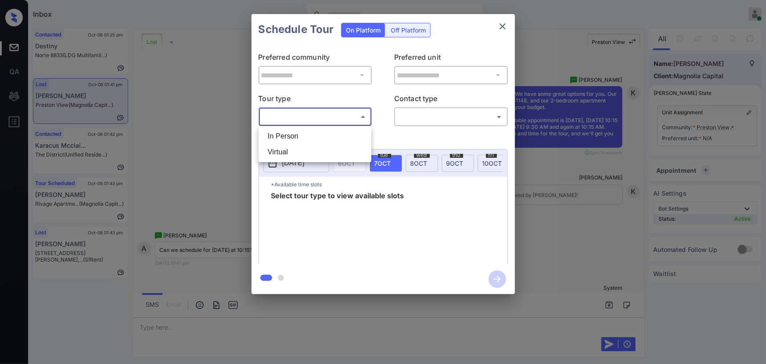
click at [294, 141] on li "In Person" at bounding box center [315, 136] width 108 height 16
type input "********"
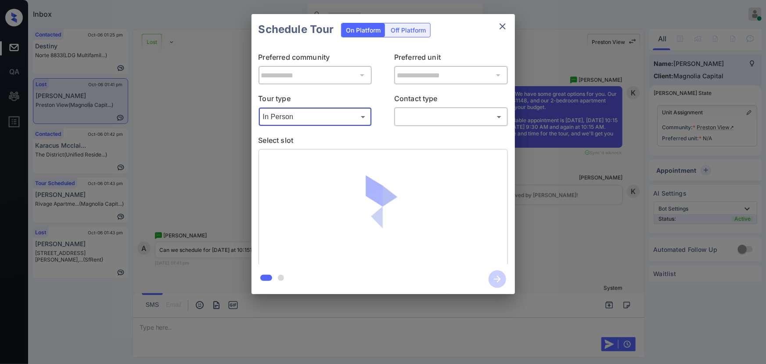
click at [409, 123] on body "Inbox Kenneth Umali Online Set yourself offline Set yourself on break Profile S…" at bounding box center [383, 182] width 766 height 364
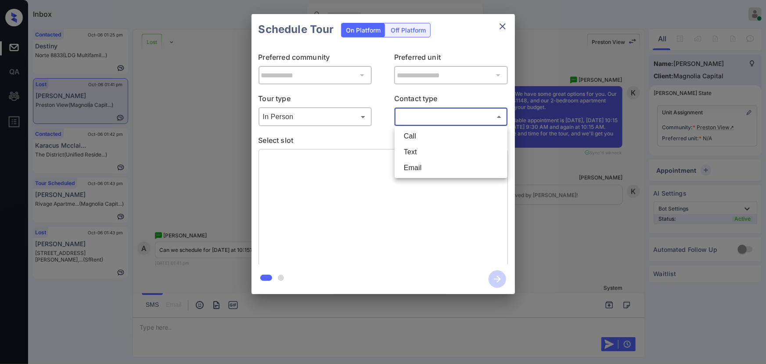
click at [408, 149] on li "Text" at bounding box center [451, 152] width 108 height 16
type input "****"
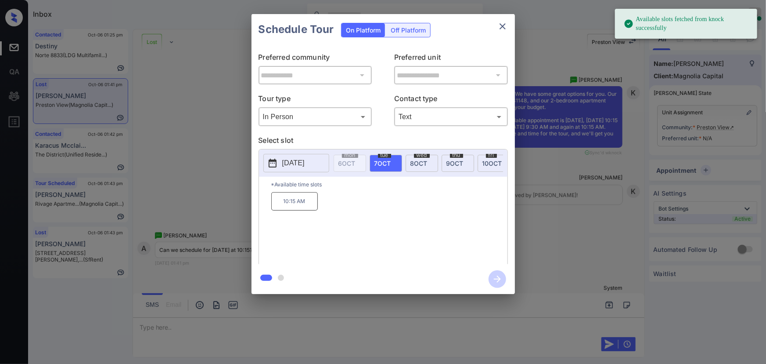
click at [383, 159] on span "7 OCT" at bounding box center [383, 162] width 17 height 7
click at [312, 206] on p "10:15 AM" at bounding box center [294, 201] width 47 height 18
drag, startPoint x: 591, startPoint y: 217, endPoint x: 599, endPoint y: 206, distance: 14.1
click at [599, 206] on div "**********" at bounding box center [383, 154] width 766 height 308
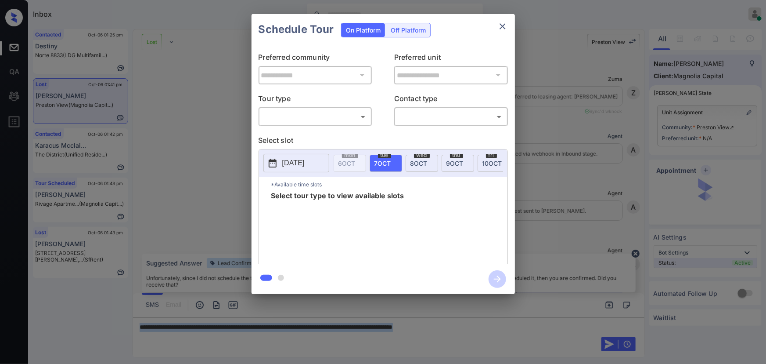
scroll to position [1199, 0]
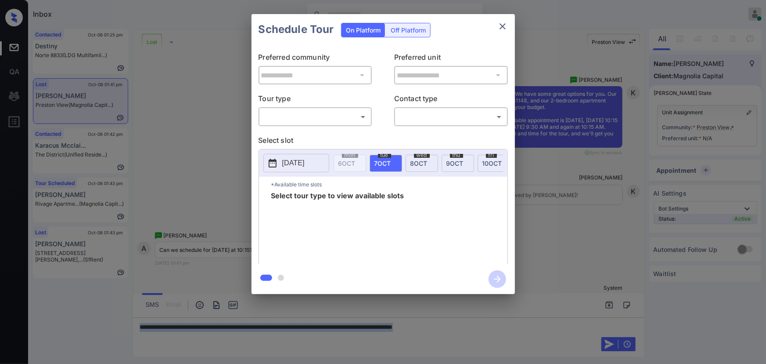
click at [287, 118] on body "Inbox [PERSON_NAME] Online Set yourself offline Set yourself on break Profile S…" at bounding box center [383, 182] width 766 height 364
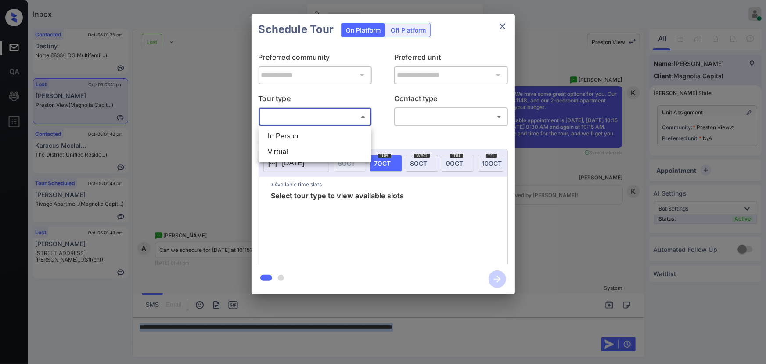
click at [289, 140] on li "In Person" at bounding box center [315, 136] width 108 height 16
type input "********"
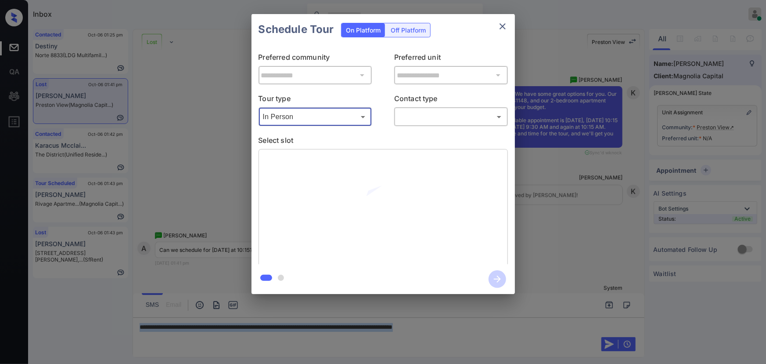
click at [432, 119] on body "Inbox [PERSON_NAME] Online Set yourself offline Set yourself on break Profile S…" at bounding box center [383, 182] width 766 height 364
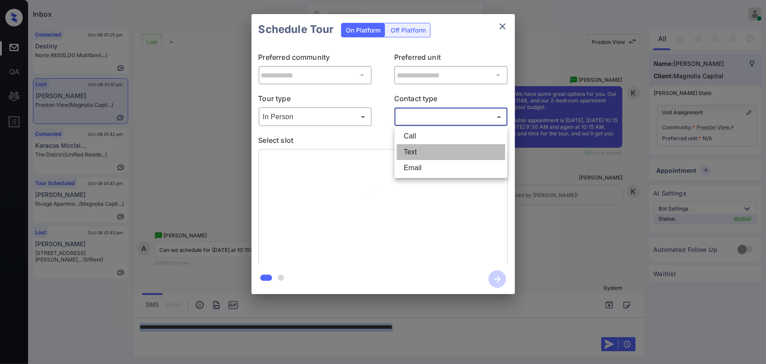
click at [412, 155] on li "Text" at bounding box center [451, 152] width 108 height 16
type input "****"
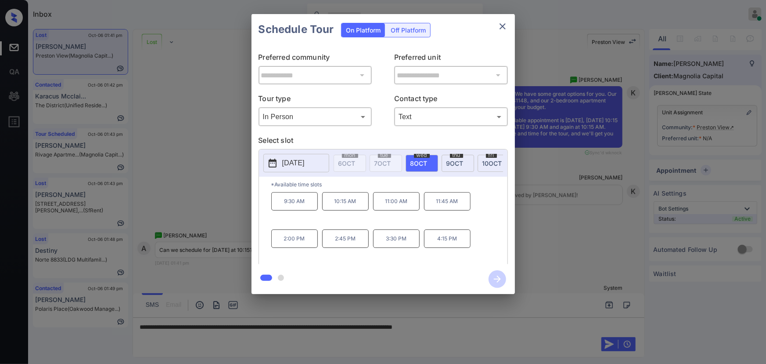
click at [415, 163] on span "8 OCT" at bounding box center [419, 162] width 17 height 7
copy div "9:30 AM 10:15 AM 11:00 AM"
drag, startPoint x: 410, startPoint y: 203, endPoint x: 277, endPoint y: 207, distance: 133.1
click at [277, 207] on div "9:30 AM 10:15 AM 11:00 AM 11:45 AM 2:00 PM 2:45 PM 3:30 PM 4:15 PM" at bounding box center [389, 227] width 236 height 70
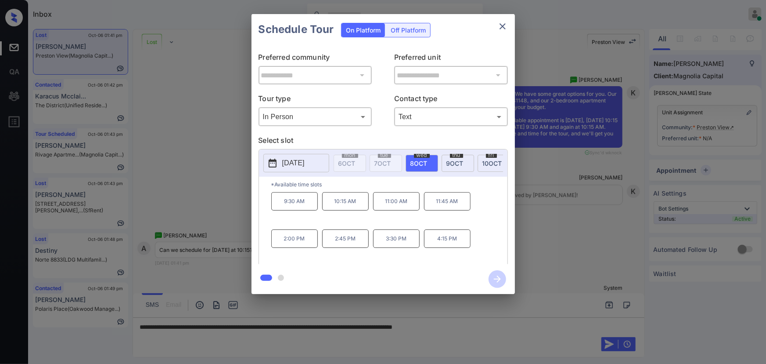
click at [491, 325] on div at bounding box center [383, 182] width 766 height 364
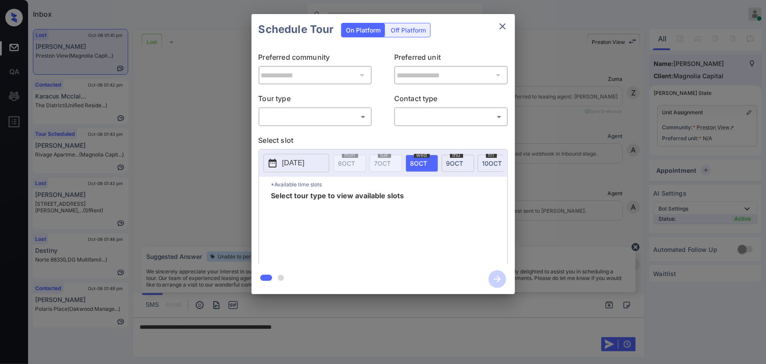
scroll to position [1199, 0]
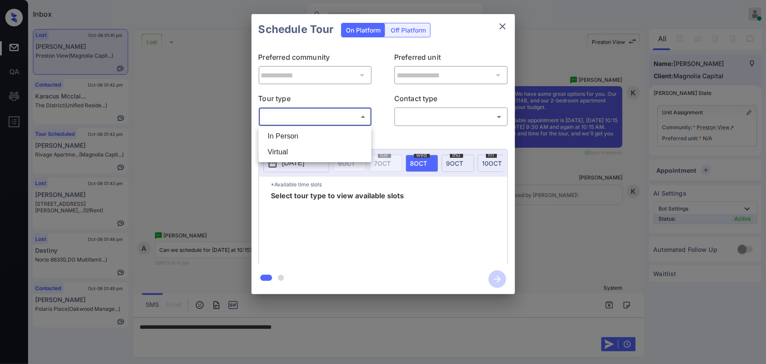
click at [332, 112] on body "Inbox [PERSON_NAME] Online Set yourself offline Set yourself on break Profile S…" at bounding box center [383, 182] width 766 height 364
click at [303, 130] on li "In Person" at bounding box center [315, 136] width 108 height 16
type input "********"
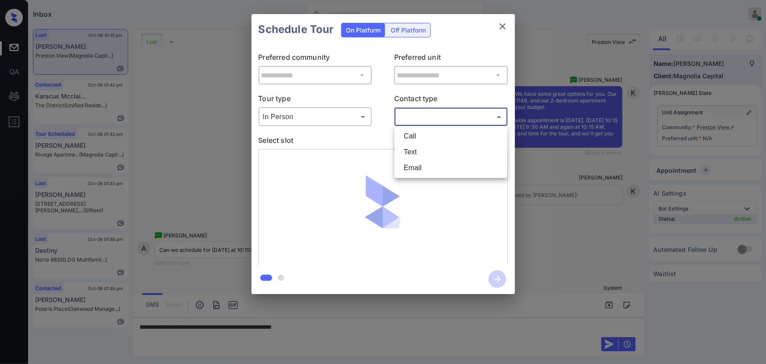
click at [433, 119] on body "Inbox [PERSON_NAME] Online Set yourself offline Set yourself on break Profile S…" at bounding box center [383, 182] width 766 height 364
click at [418, 151] on li "Text" at bounding box center [451, 152] width 108 height 16
type input "****"
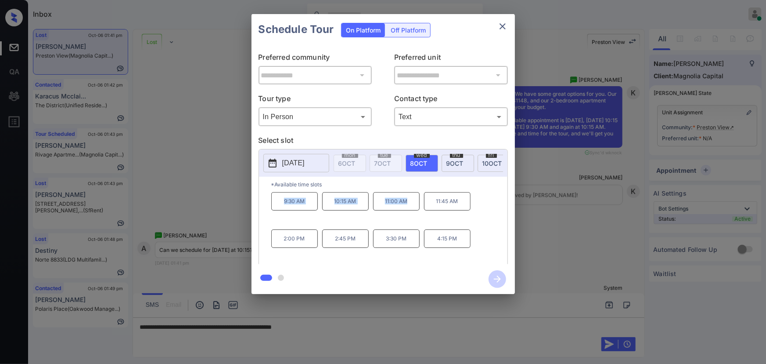
copy div "9:30 AM 10:15 AM 11:00 AM"
drag, startPoint x: 412, startPoint y: 206, endPoint x: 282, endPoint y: 202, distance: 130.9
click at [282, 202] on div "9:30 AM 10:15 AM 11:00 AM 11:45 AM 2:00 PM 2:45 PM 3:30 PM 4:15 PM" at bounding box center [389, 227] width 236 height 70
click at [319, 326] on div at bounding box center [383, 182] width 766 height 364
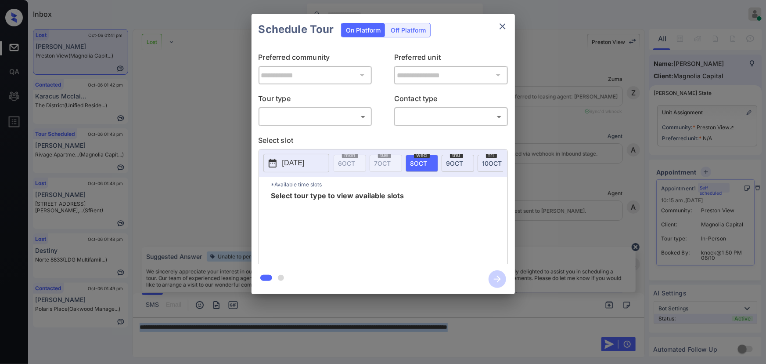
scroll to position [1199, 0]
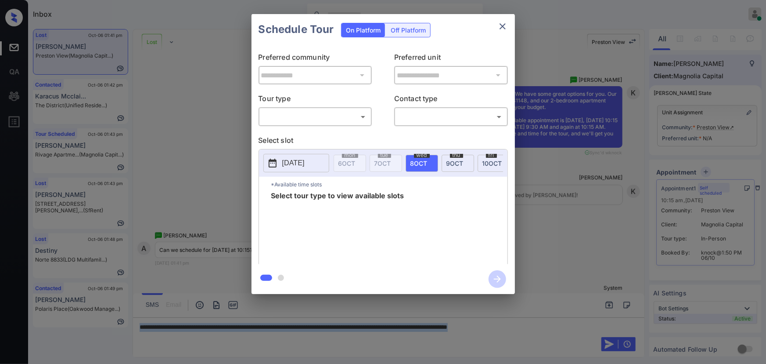
click at [328, 121] on body "Inbox Kenneth Umali Online Set yourself offline Set yourself on break Profile S…" at bounding box center [383, 182] width 766 height 364
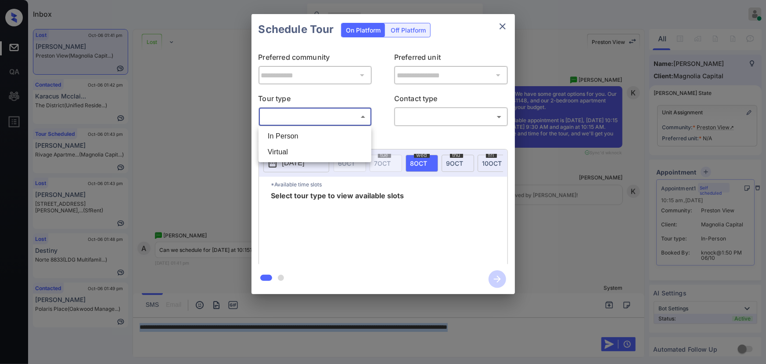
click at [315, 134] on li "In Person" at bounding box center [315, 136] width 108 height 16
type input "********"
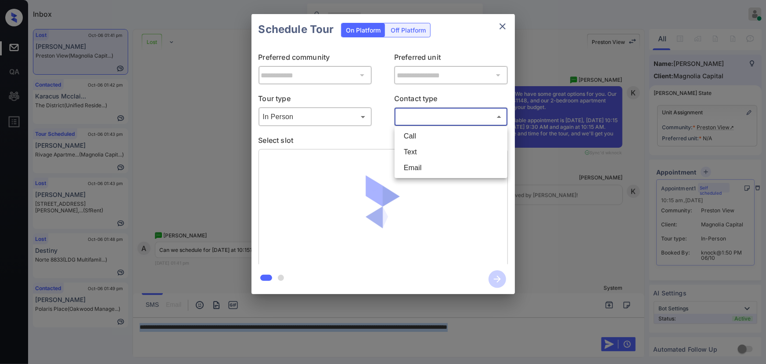
click at [401, 117] on body "Inbox Kenneth Umali Online Set yourself offline Set yourself on break Profile S…" at bounding box center [383, 182] width 766 height 364
click at [409, 153] on li "Text" at bounding box center [451, 152] width 108 height 16
type input "****"
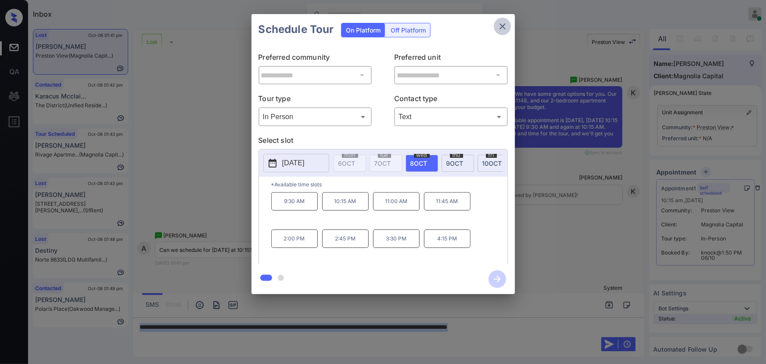
click at [501, 25] on icon "close" at bounding box center [503, 26] width 11 height 11
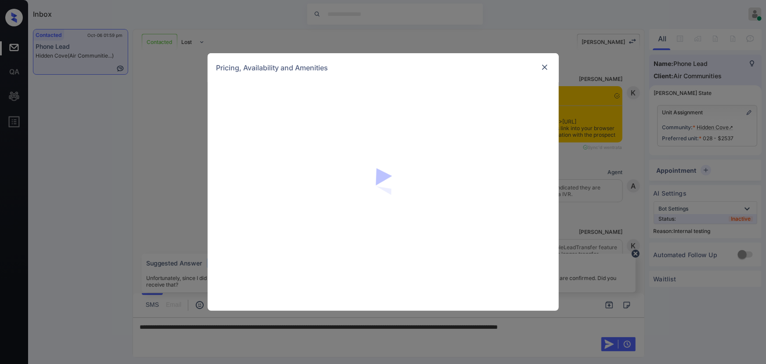
scroll to position [1920, 0]
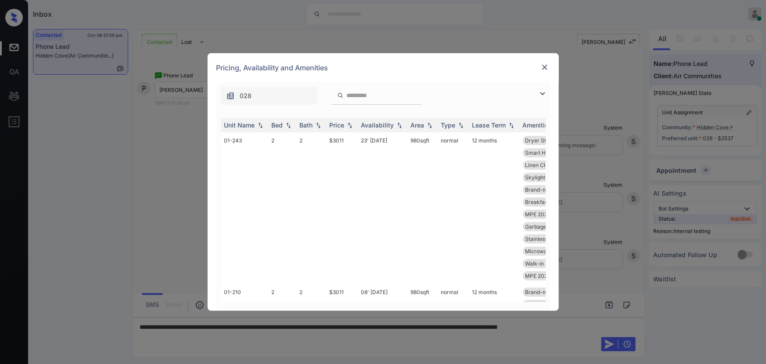
click at [539, 90] on img at bounding box center [543, 93] width 11 height 11
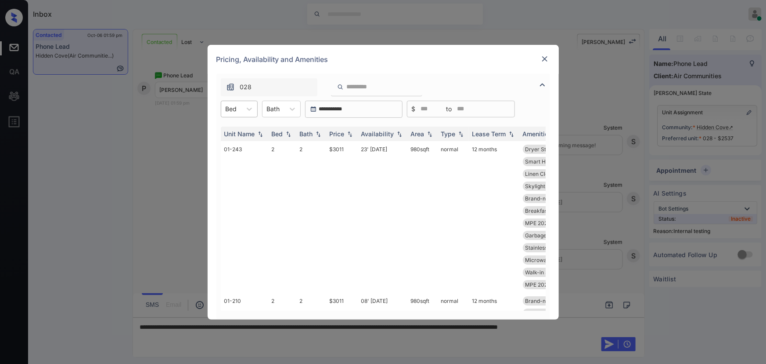
click at [234, 105] on div at bounding box center [231, 108] width 11 height 9
click at [229, 145] on div "2" at bounding box center [239, 146] width 37 height 16
click at [278, 108] on div at bounding box center [279, 108] width 13 height 9
click at [278, 141] on div "2" at bounding box center [287, 146] width 39 height 16
click at [354, 130] on img at bounding box center [350, 133] width 9 height 6
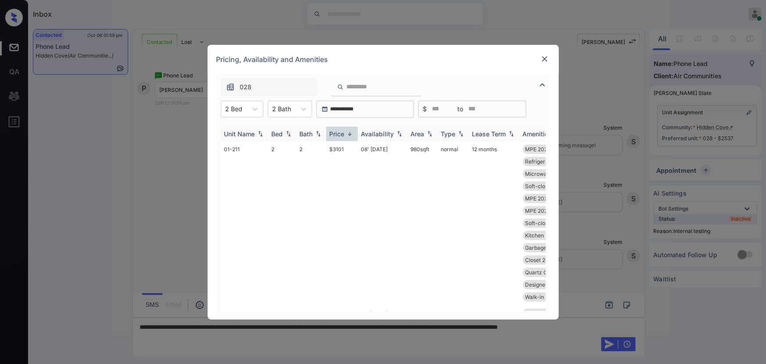
click at [354, 130] on img at bounding box center [350, 133] width 9 height 7
drag, startPoint x: 348, startPoint y: 148, endPoint x: 330, endPoint y: 146, distance: 18.1
click at [330, 146] on td "$2601" at bounding box center [342, 217] width 32 height 152
copy td "$2601"
click at [542, 58] on img at bounding box center [545, 58] width 9 height 9
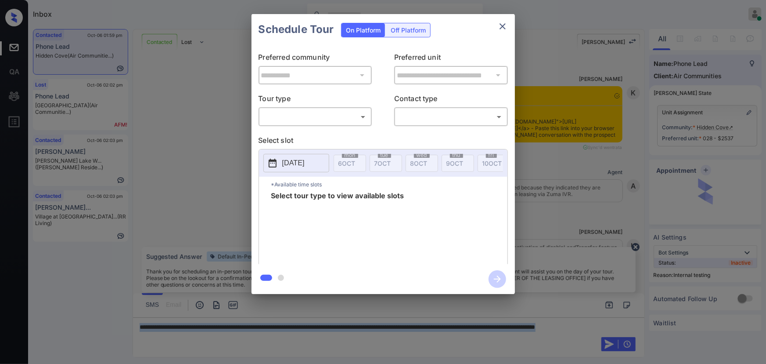
scroll to position [962, 0]
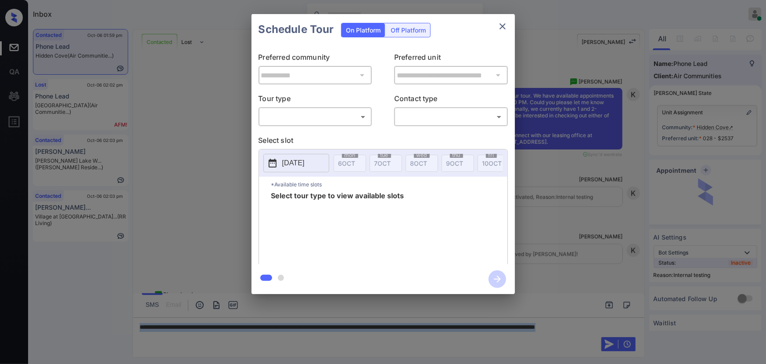
click at [336, 115] on body "Inbox [PERSON_NAME] Online Set yourself offline Set yourself on break Profile S…" at bounding box center [383, 182] width 766 height 364
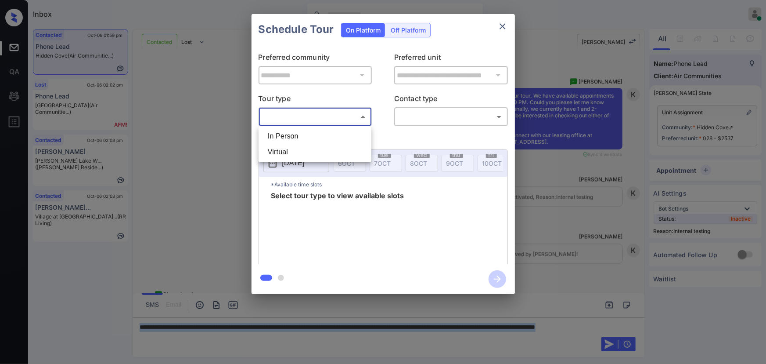
click at [325, 130] on li "In Person" at bounding box center [315, 136] width 108 height 16
type input "********"
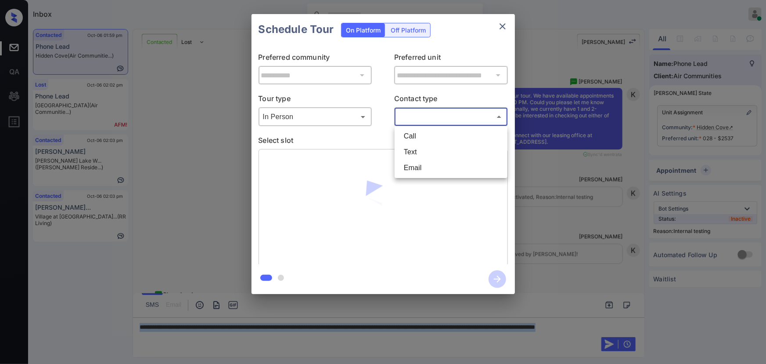
click at [421, 114] on body "Inbox [PERSON_NAME] Online Set yourself offline Set yourself on break Profile S…" at bounding box center [383, 182] width 766 height 364
click at [415, 154] on li "Text" at bounding box center [451, 152] width 108 height 16
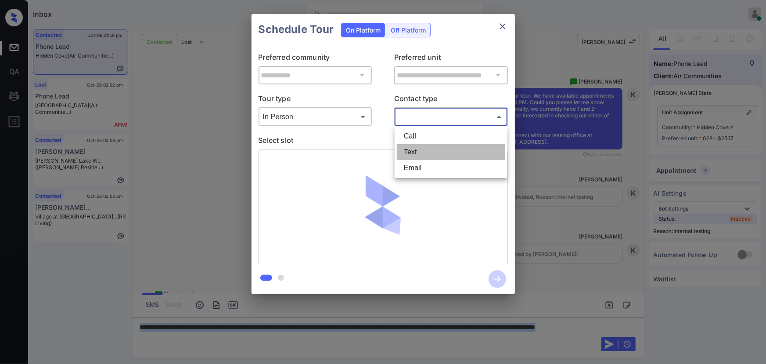
type input "****"
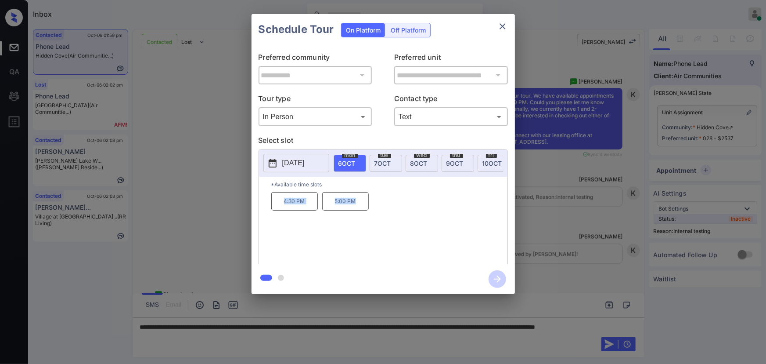
copy div "4:30 PM 5:00 PM"
drag, startPoint x: 358, startPoint y: 204, endPoint x: 281, endPoint y: 205, distance: 77.7
click at [281, 205] on div "4:30 PM 5:00 PM" at bounding box center [389, 227] width 236 height 70
click at [536, 272] on div "**********" at bounding box center [383, 154] width 766 height 308
